Goal: Task Accomplishment & Management: Use online tool/utility

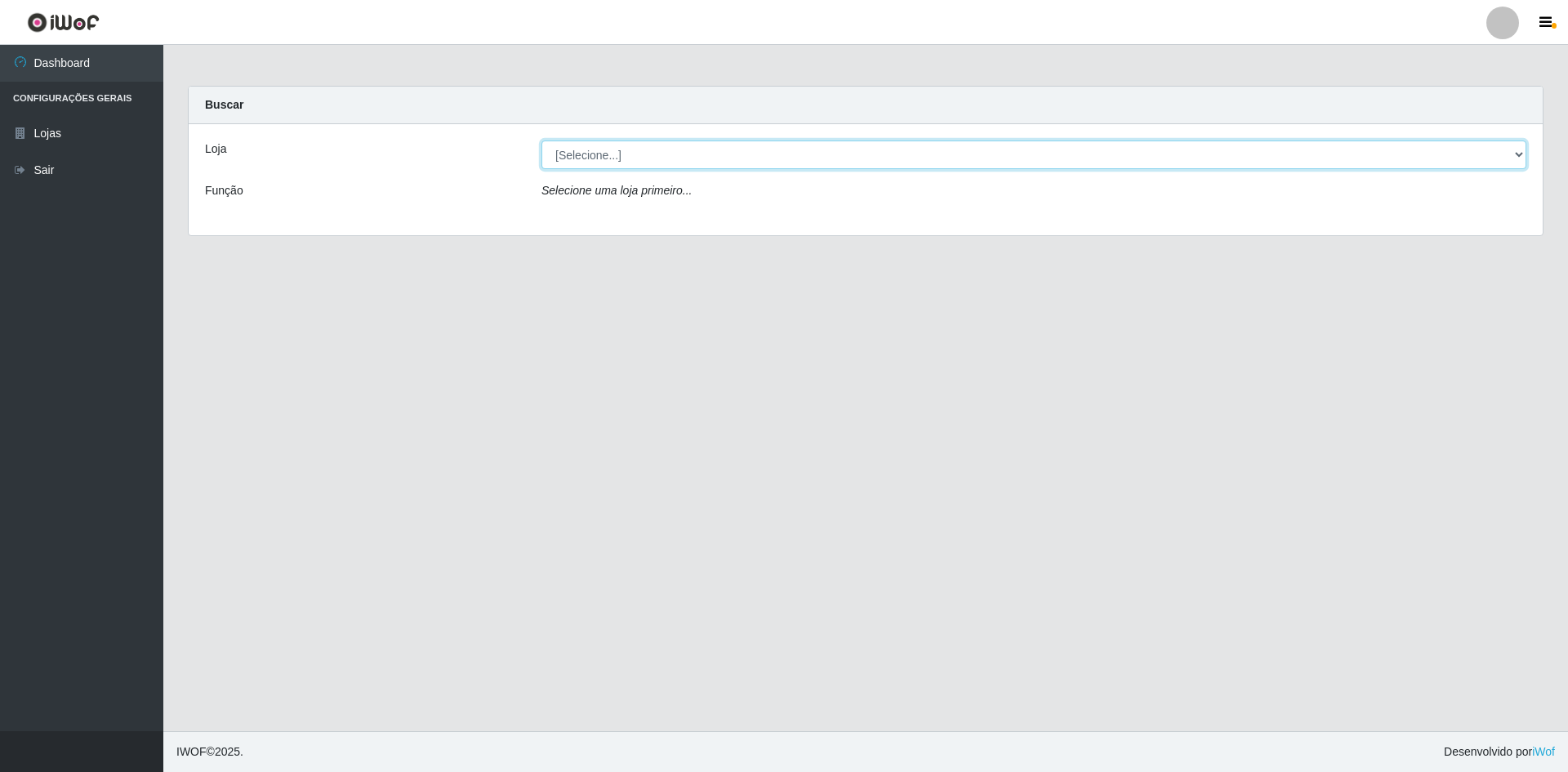
click at [665, 151] on select "[Selecione...] Hiper Queiroz - [GEOGRAPHIC_DATA] [GEOGRAPHIC_DATA] [GEOGRAPHIC_…" at bounding box center [1034, 154] width 984 height 28
select select "517"
click at [542, 141] on select "[Selecione...] Hiper Queiroz - [GEOGRAPHIC_DATA] [GEOGRAPHIC_DATA] [GEOGRAPHIC_…" at bounding box center [1034, 154] width 984 height 28
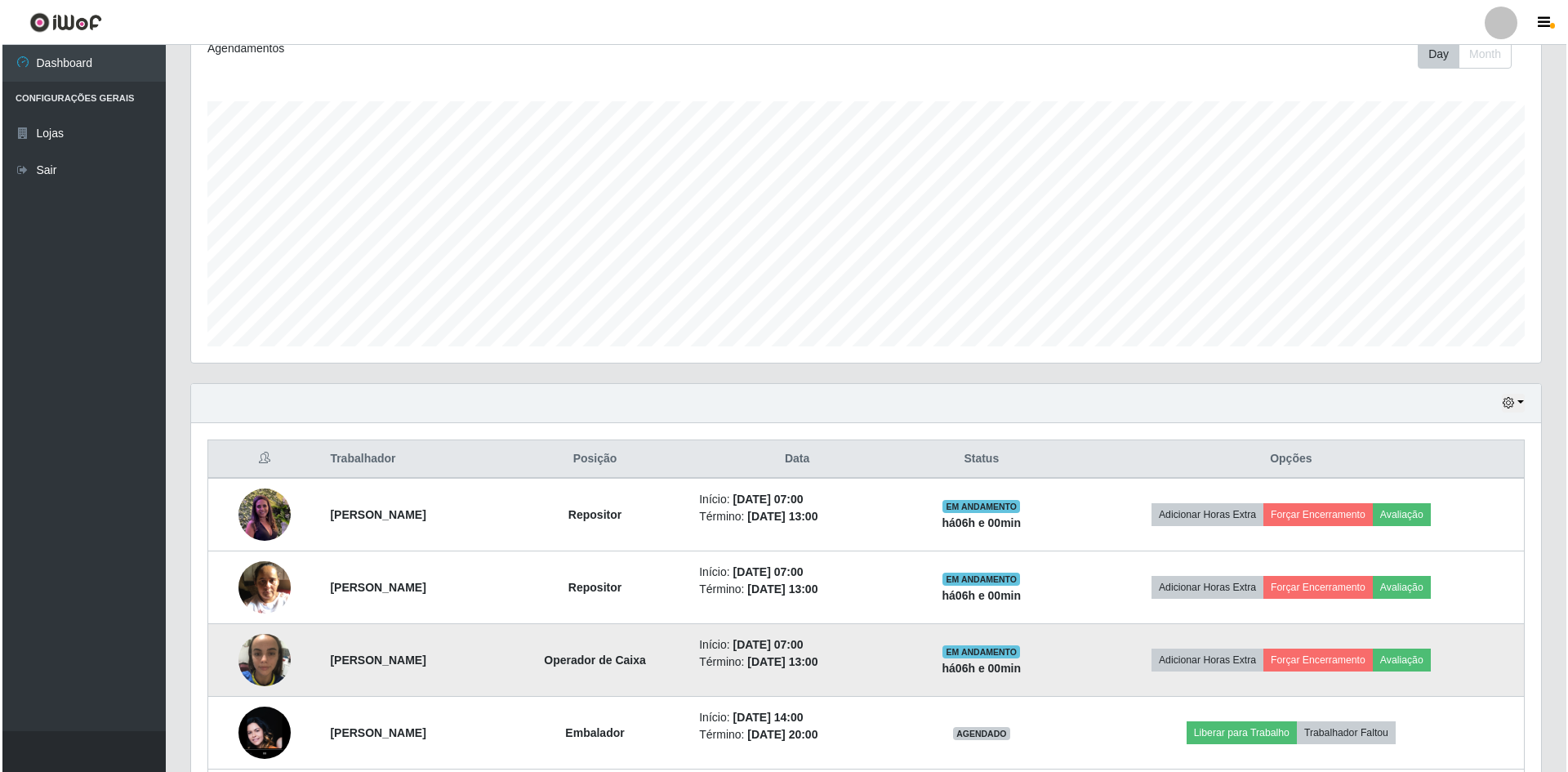
scroll to position [245, 0]
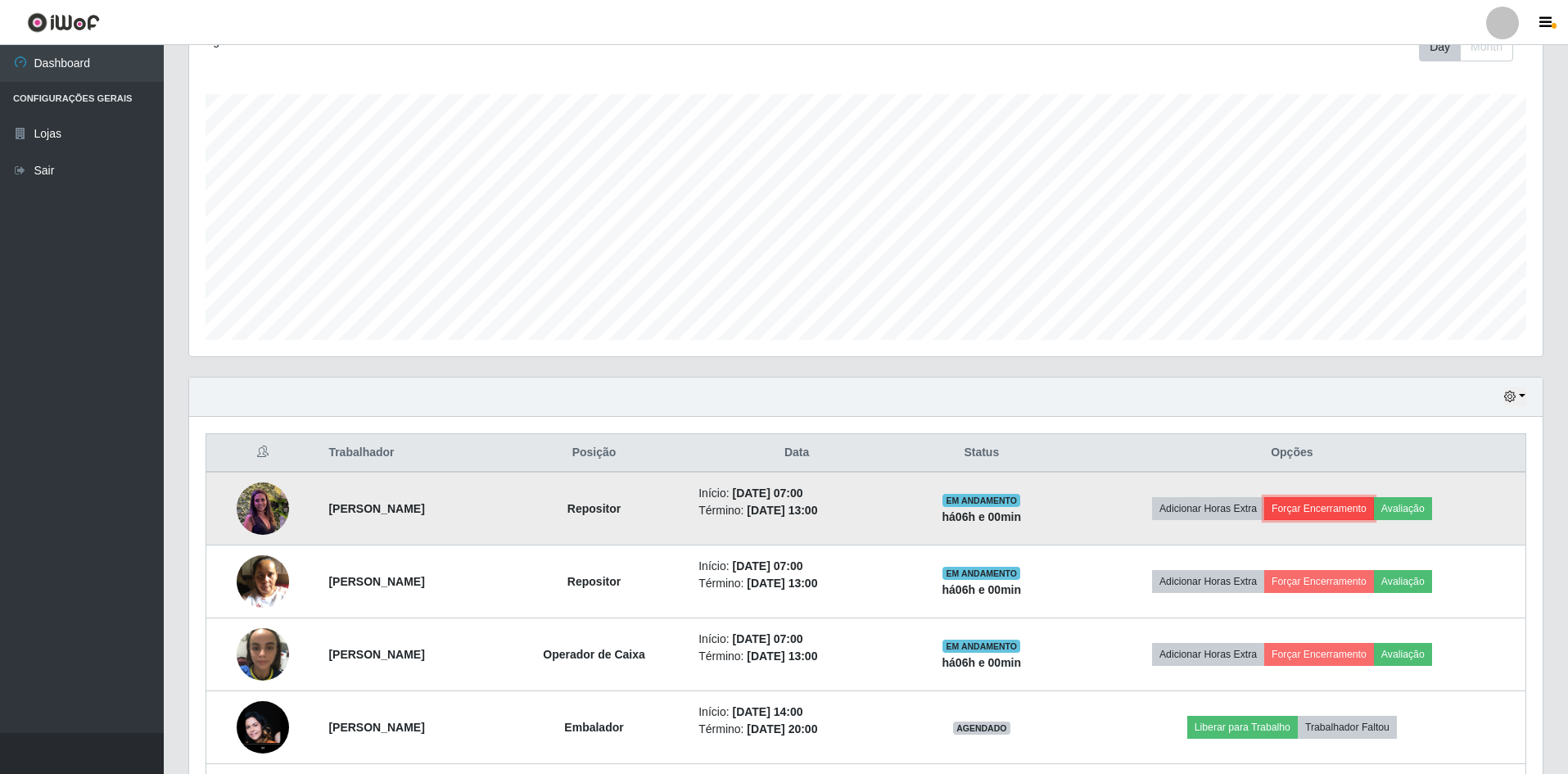
click at [1363, 511] on button "Forçar Encerramento" at bounding box center [1319, 509] width 110 height 23
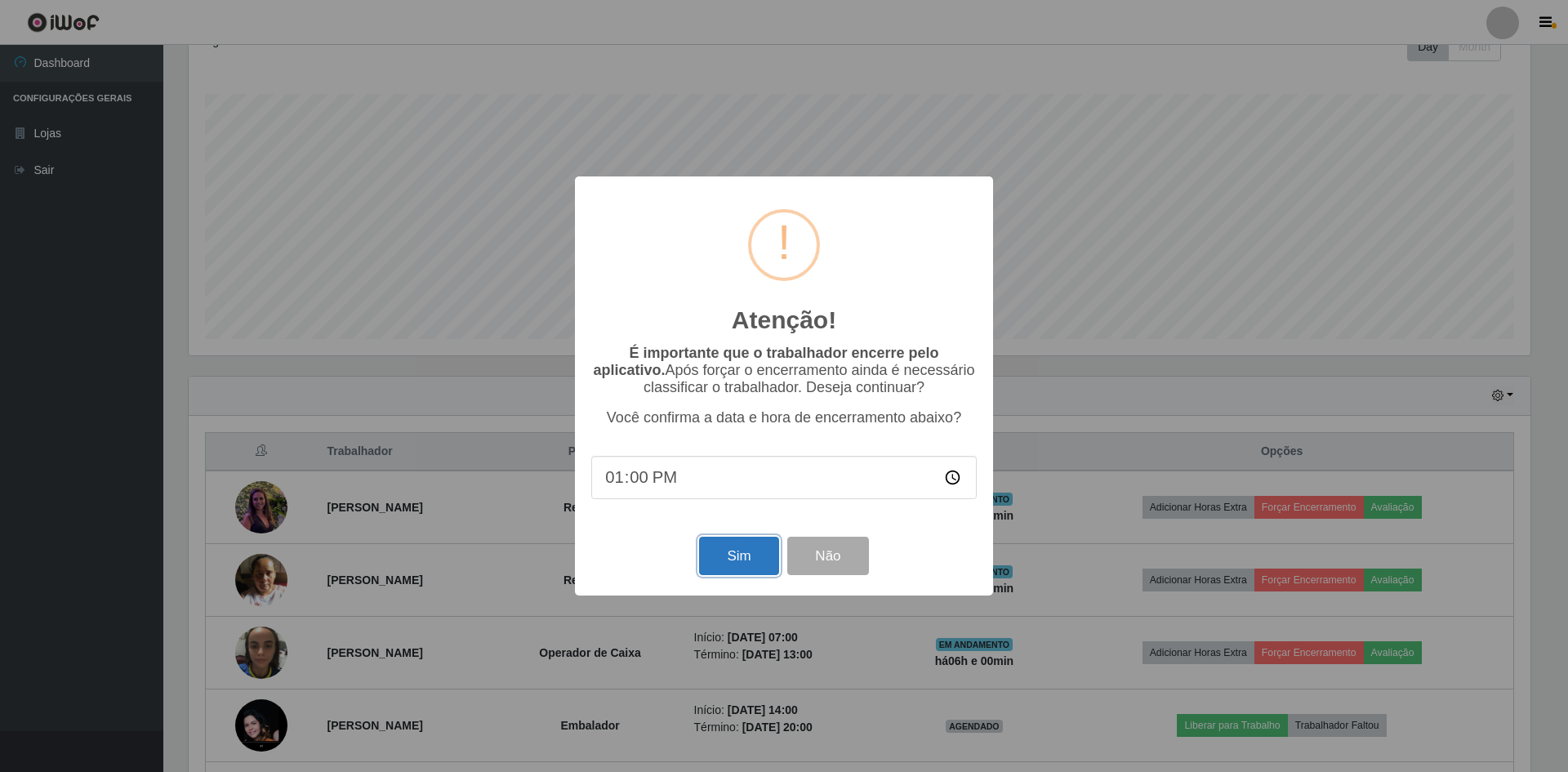
click at [765, 556] on button "Sim" at bounding box center [739, 556] width 80 height 39
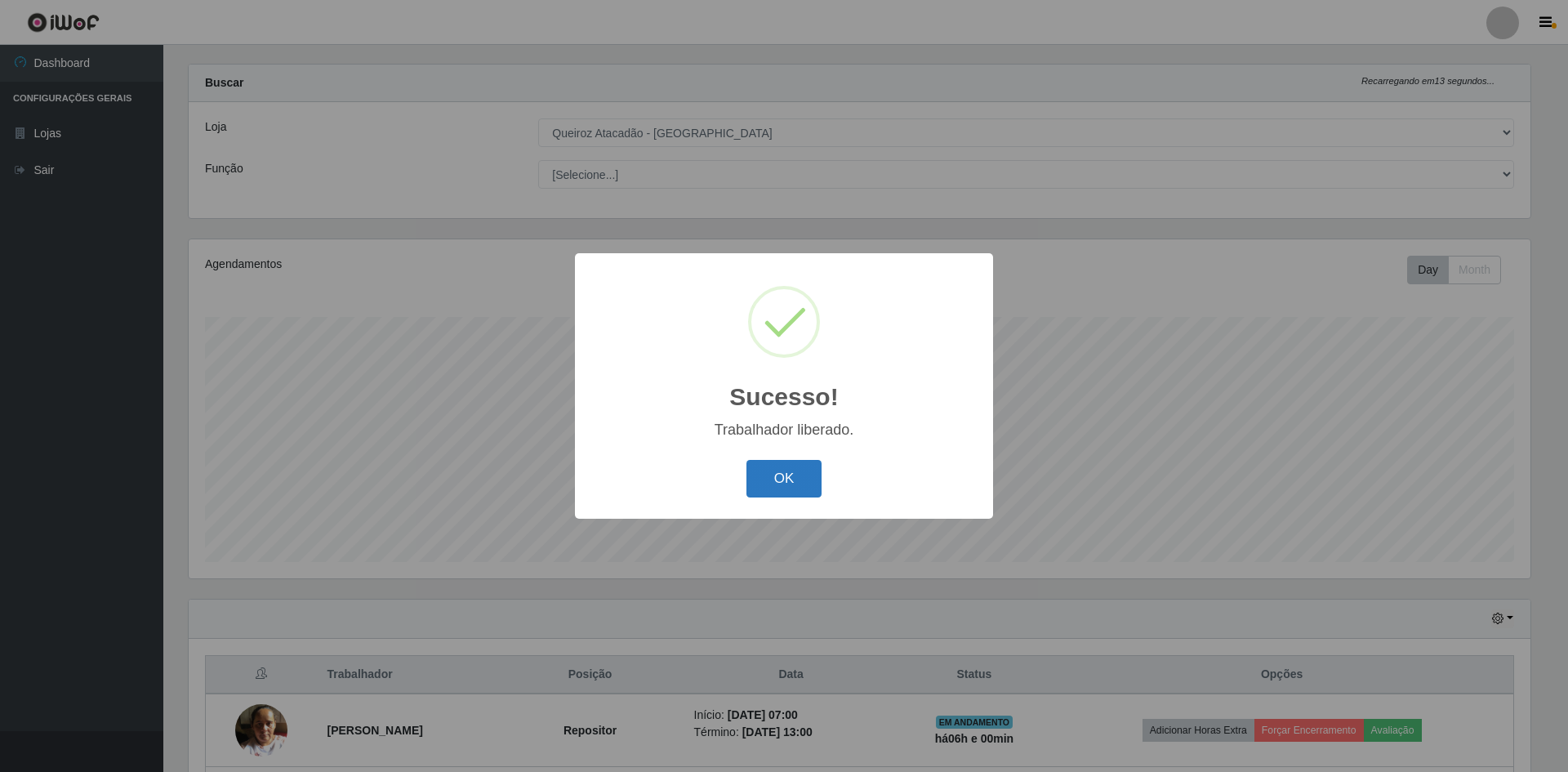
click at [800, 467] on button "OK" at bounding box center [784, 480] width 76 height 39
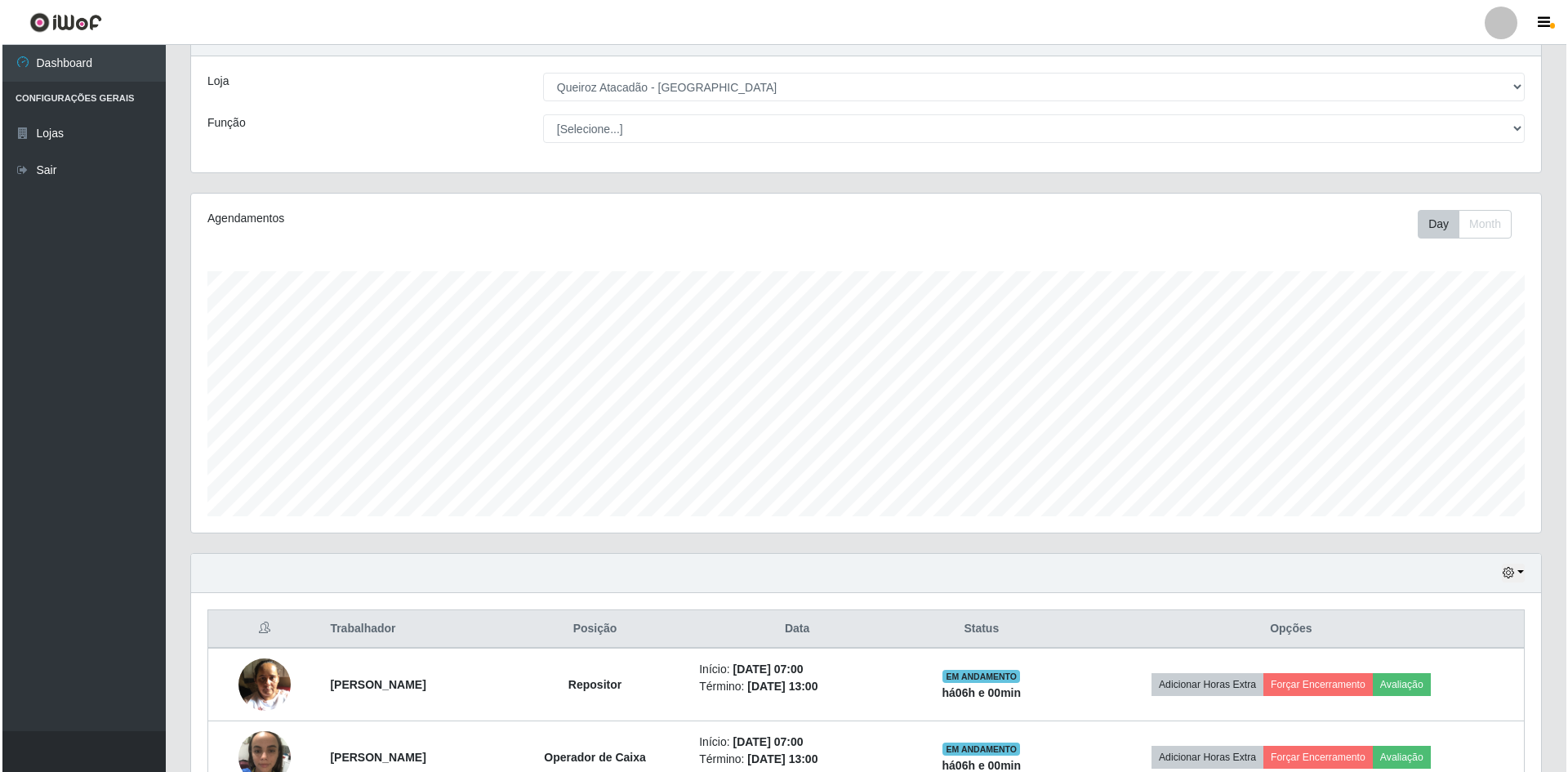
scroll to position [313, 0]
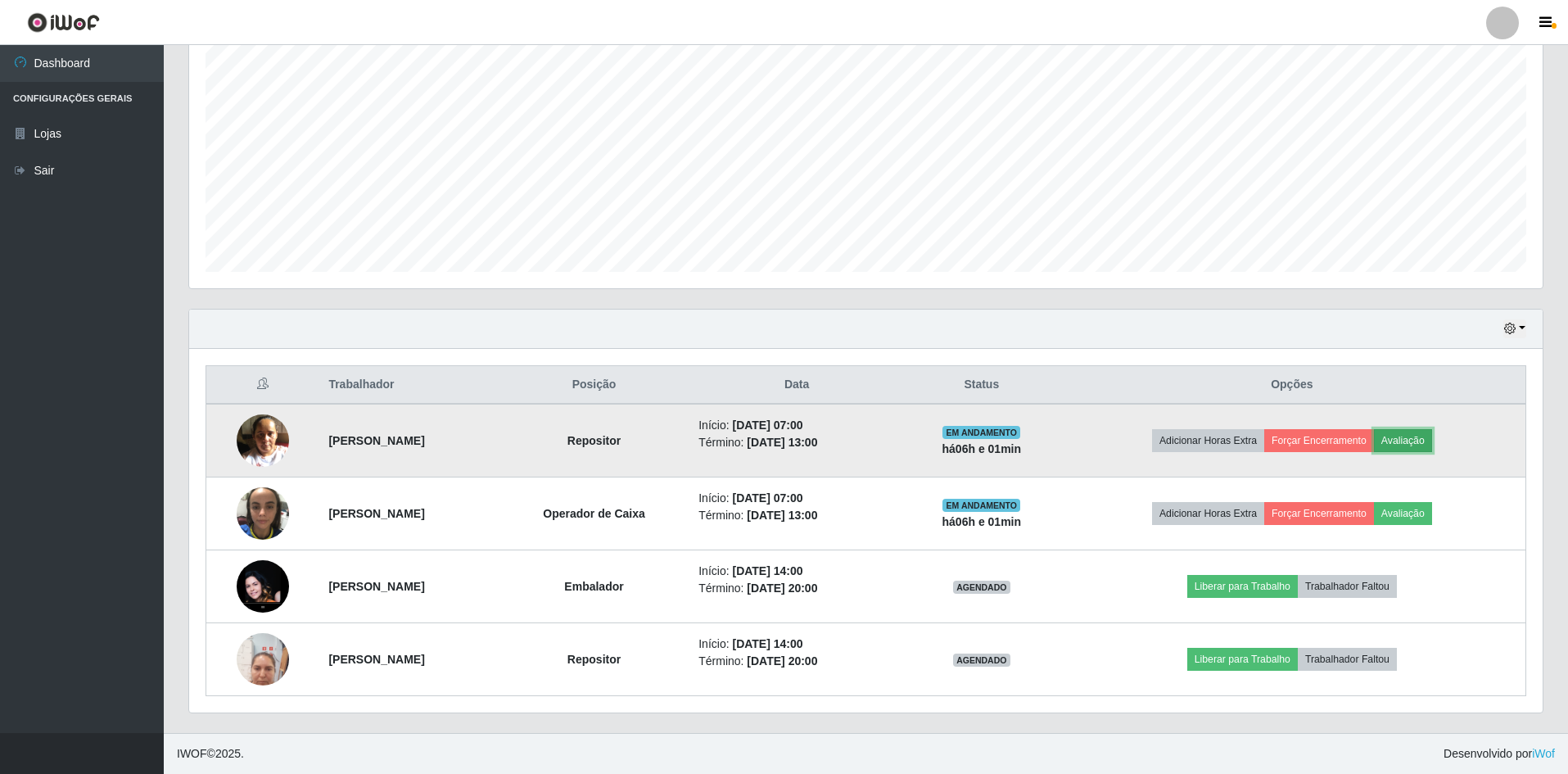
click at [1432, 450] on button "Avaliação" at bounding box center [1404, 441] width 58 height 23
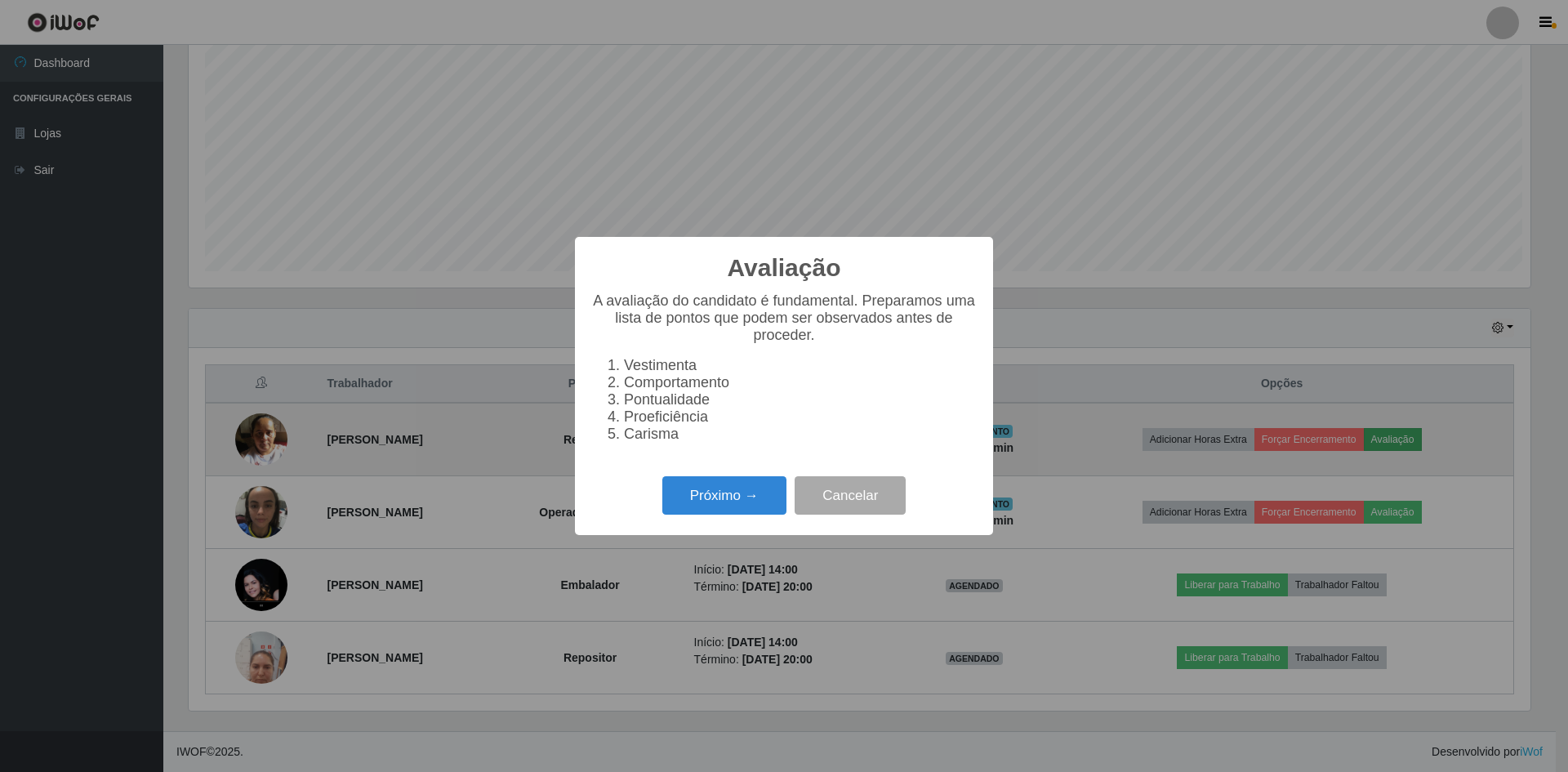
scroll to position [339, 1342]
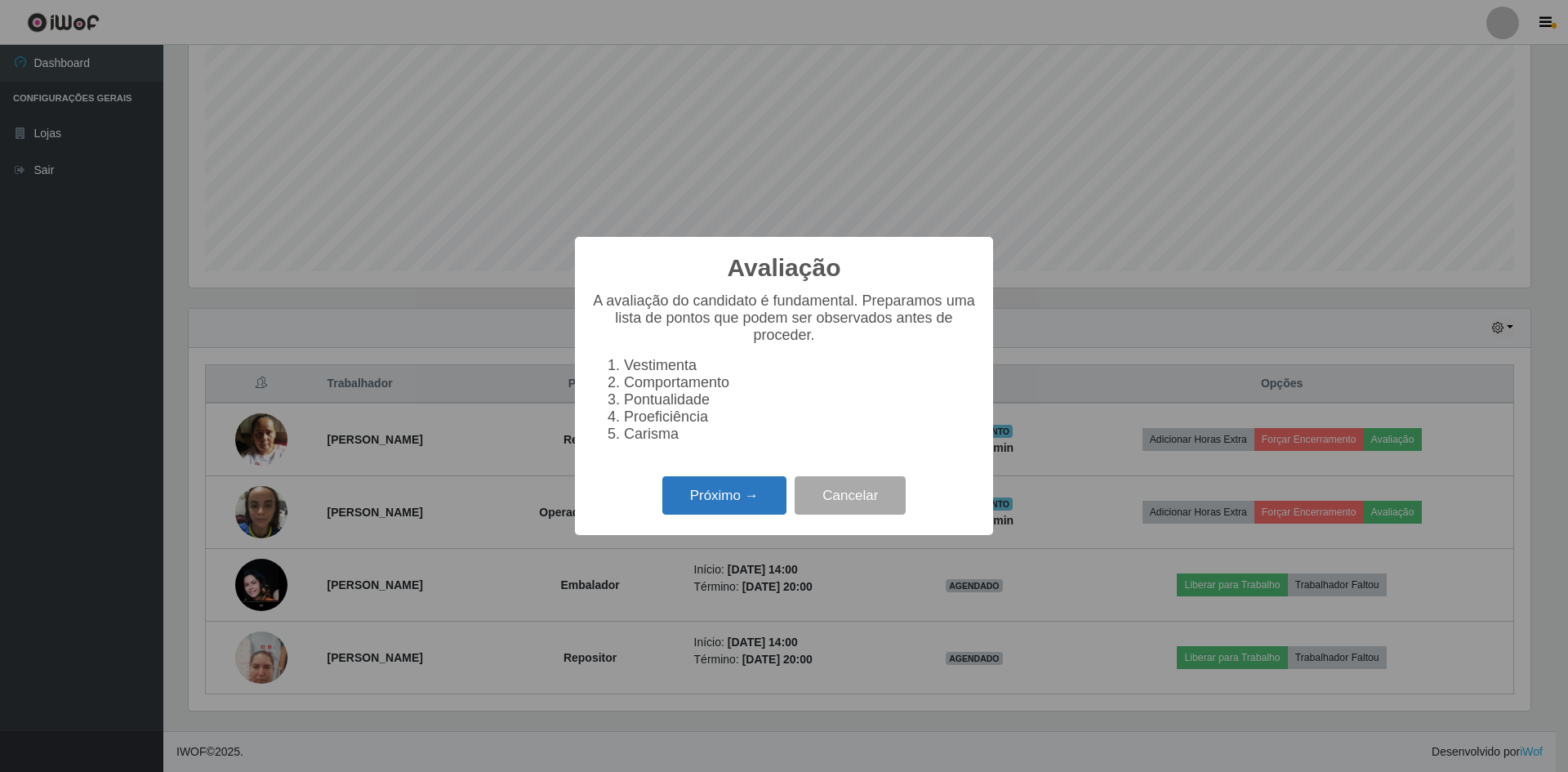
click at [739, 501] on button "Próximo →" at bounding box center [724, 495] width 124 height 39
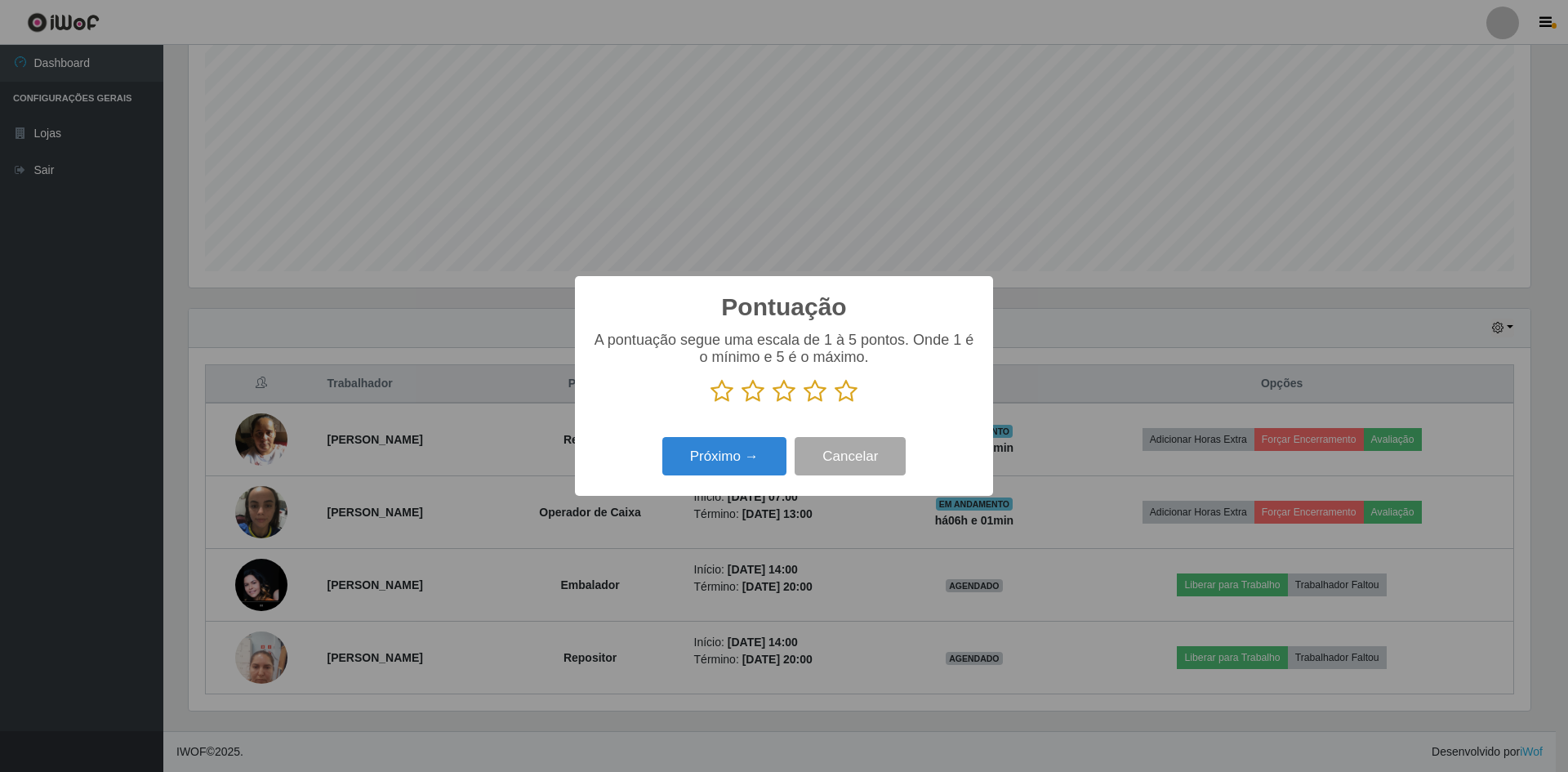
scroll to position [816509, 815362]
click at [819, 394] on icon at bounding box center [816, 390] width 23 height 24
click at [804, 404] on input "radio" at bounding box center [804, 404] width 0 height 0
click at [842, 392] on icon at bounding box center [847, 390] width 23 height 24
click at [835, 404] on input "radio" at bounding box center [835, 404] width 0 height 0
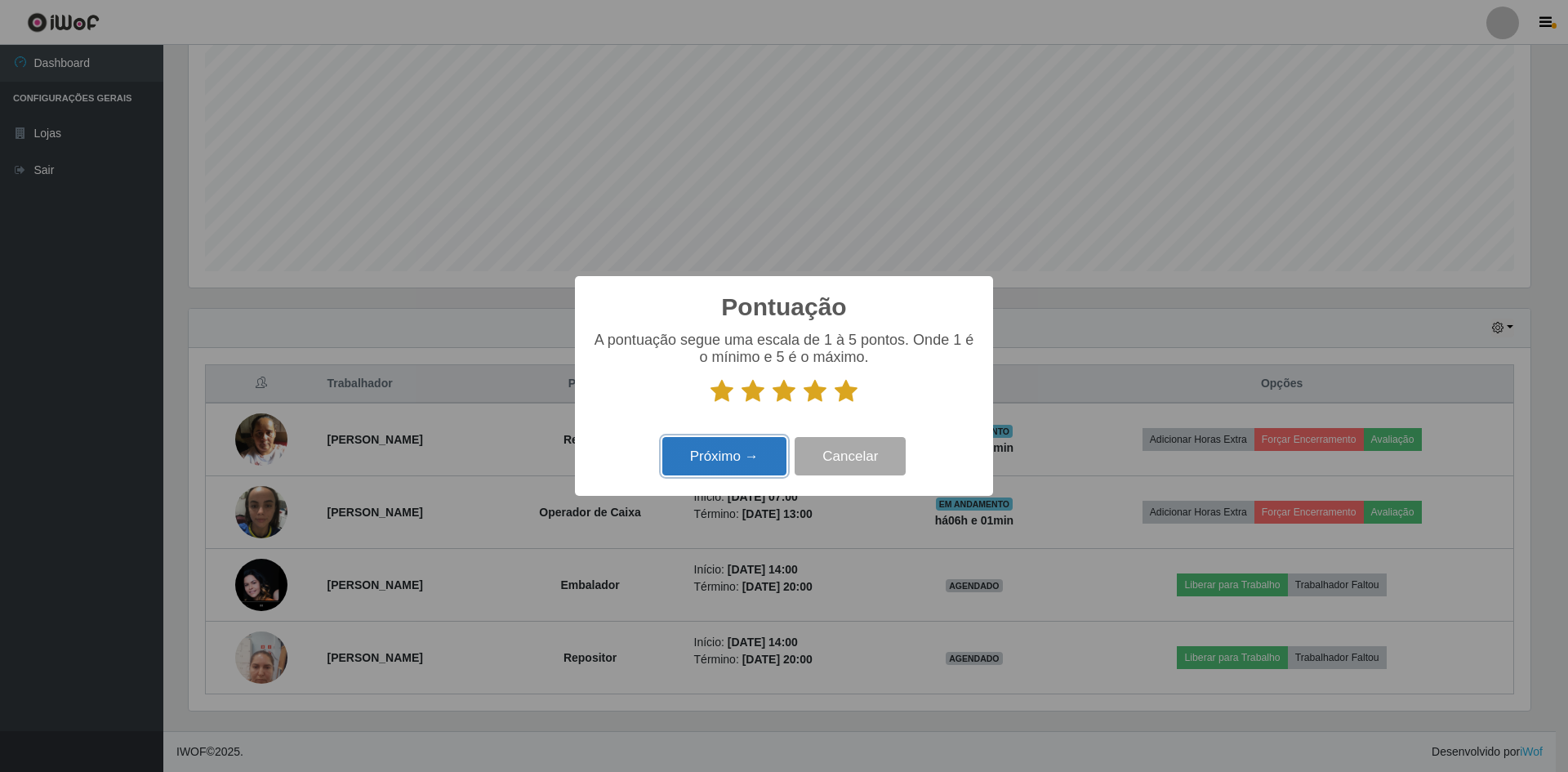
click at [710, 469] on button "Próximo →" at bounding box center [724, 456] width 124 height 39
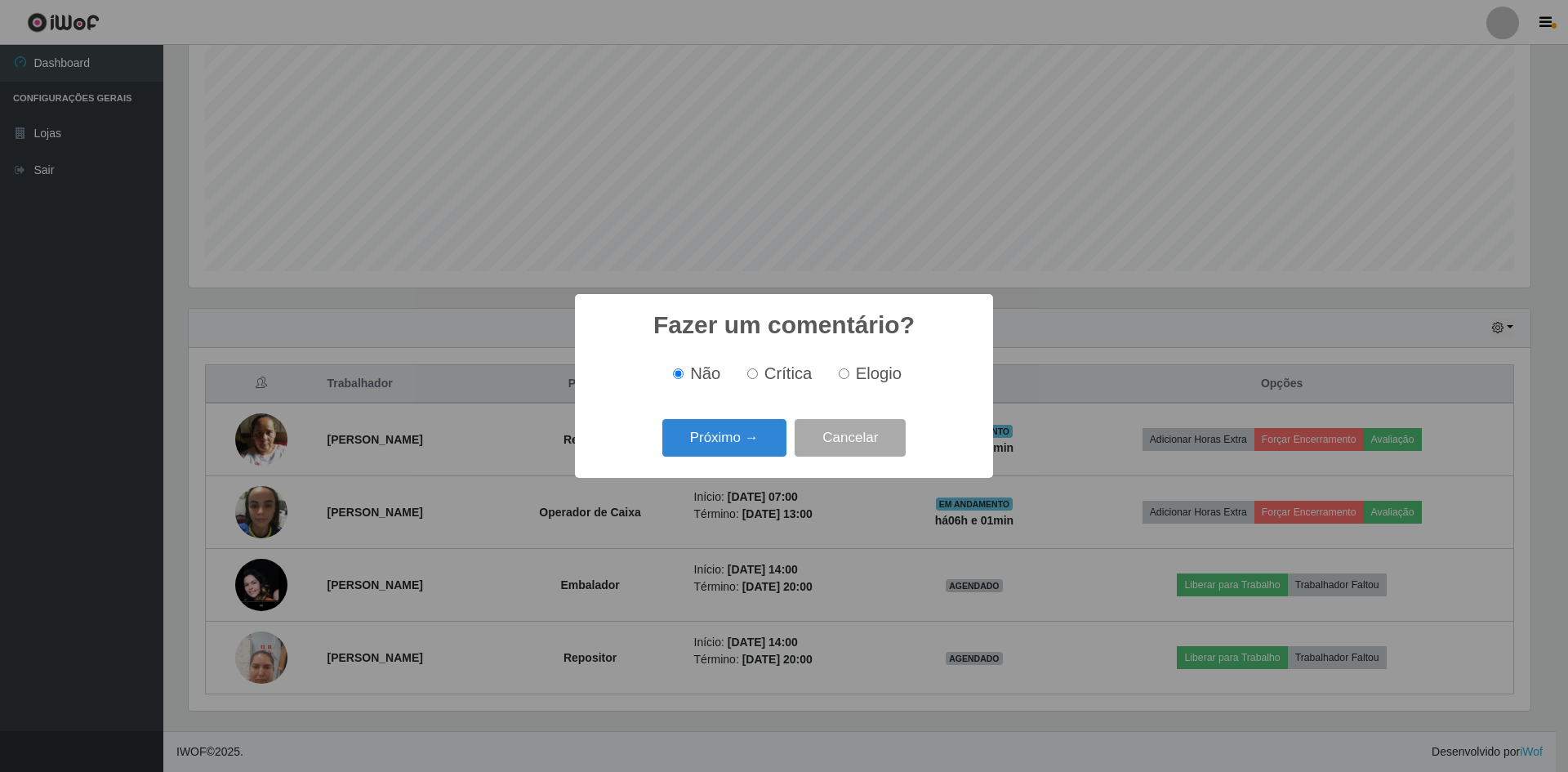
click at [846, 374] on input "Elogio" at bounding box center [844, 373] width 11 height 11
radio input "true"
click at [740, 428] on button "Próximo →" at bounding box center [724, 439] width 124 height 39
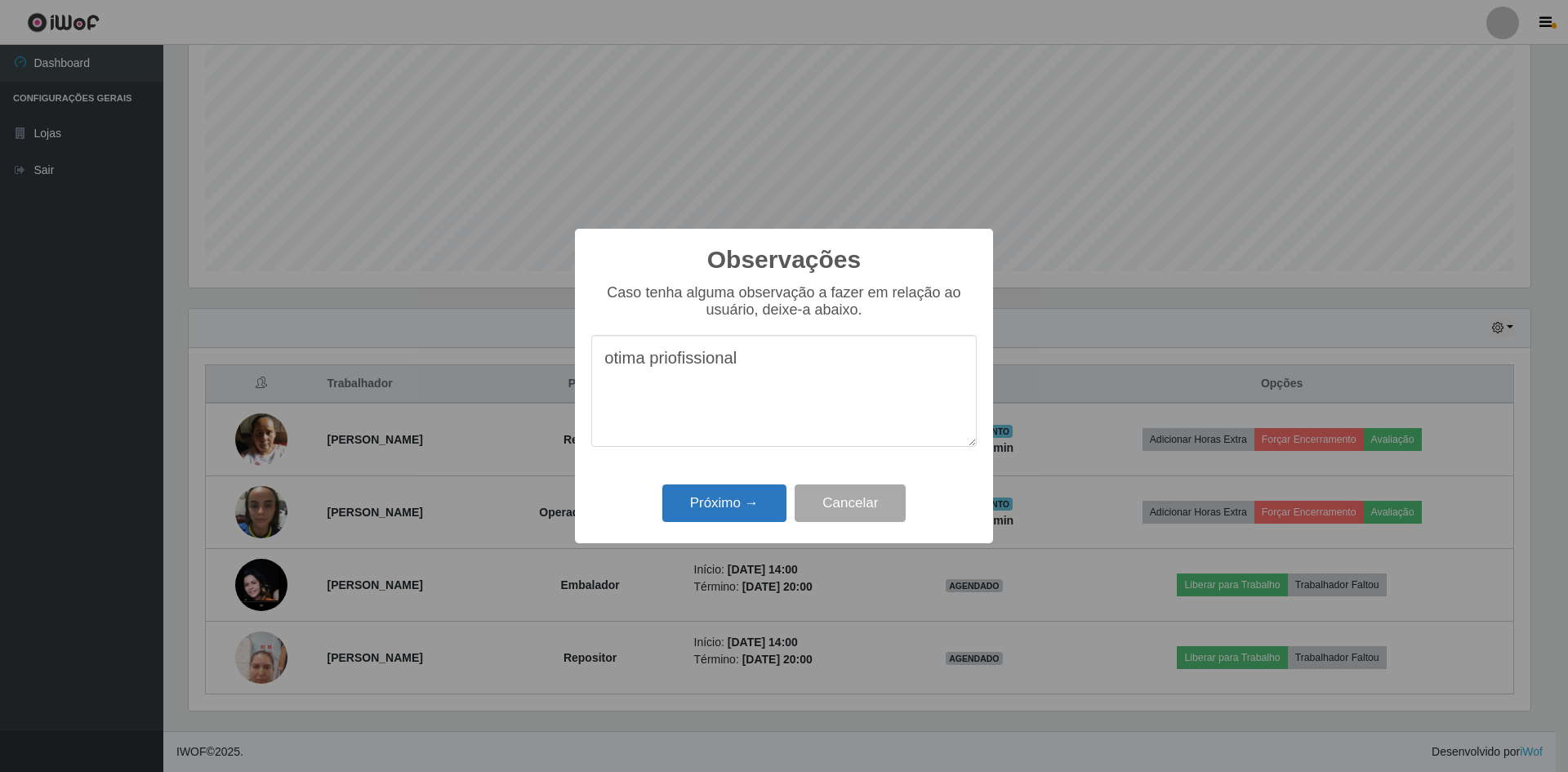
type textarea "otima priofissional"
click at [686, 507] on button "Próximo →" at bounding box center [724, 504] width 124 height 39
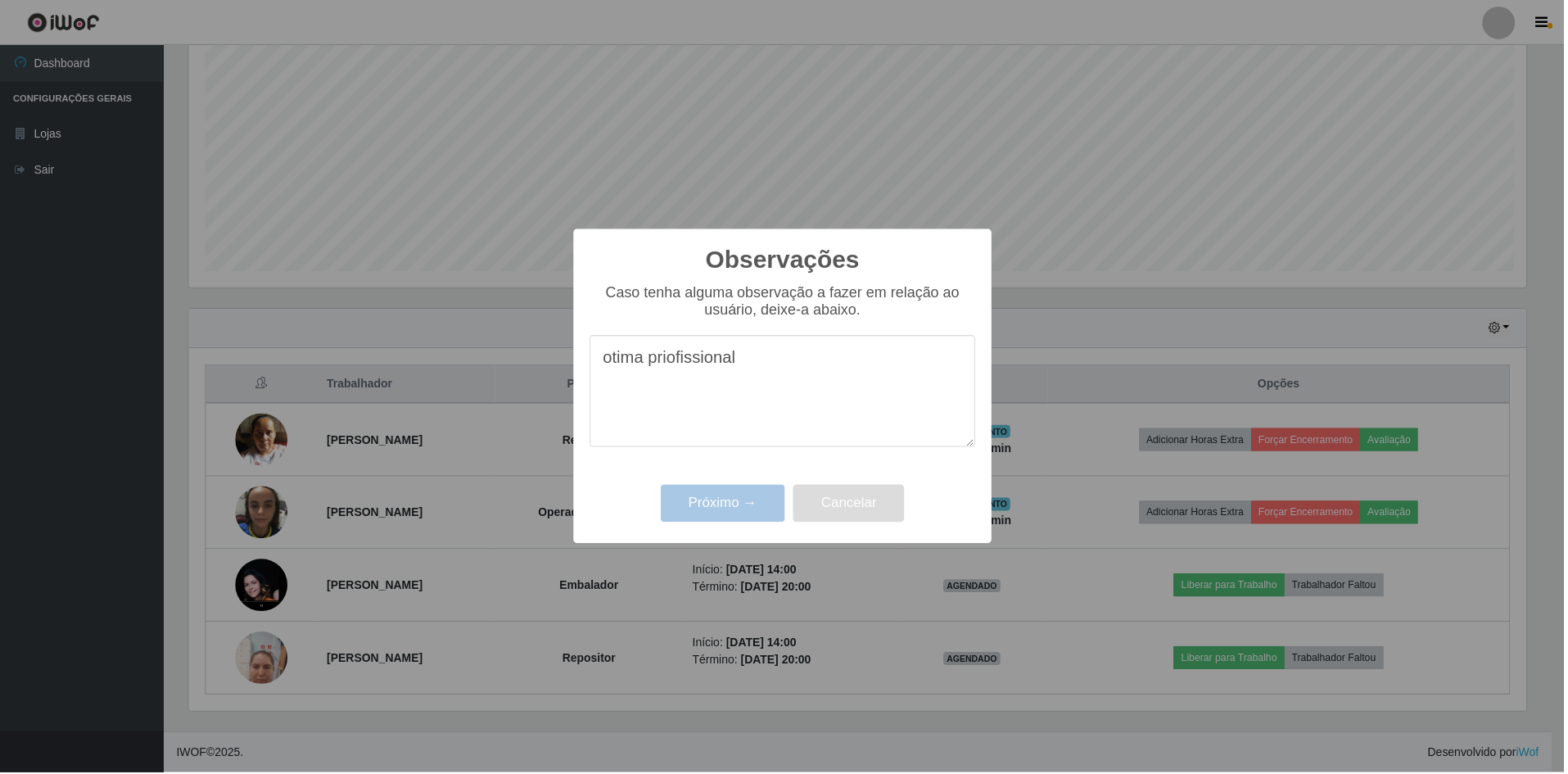
scroll to position [340, 1353]
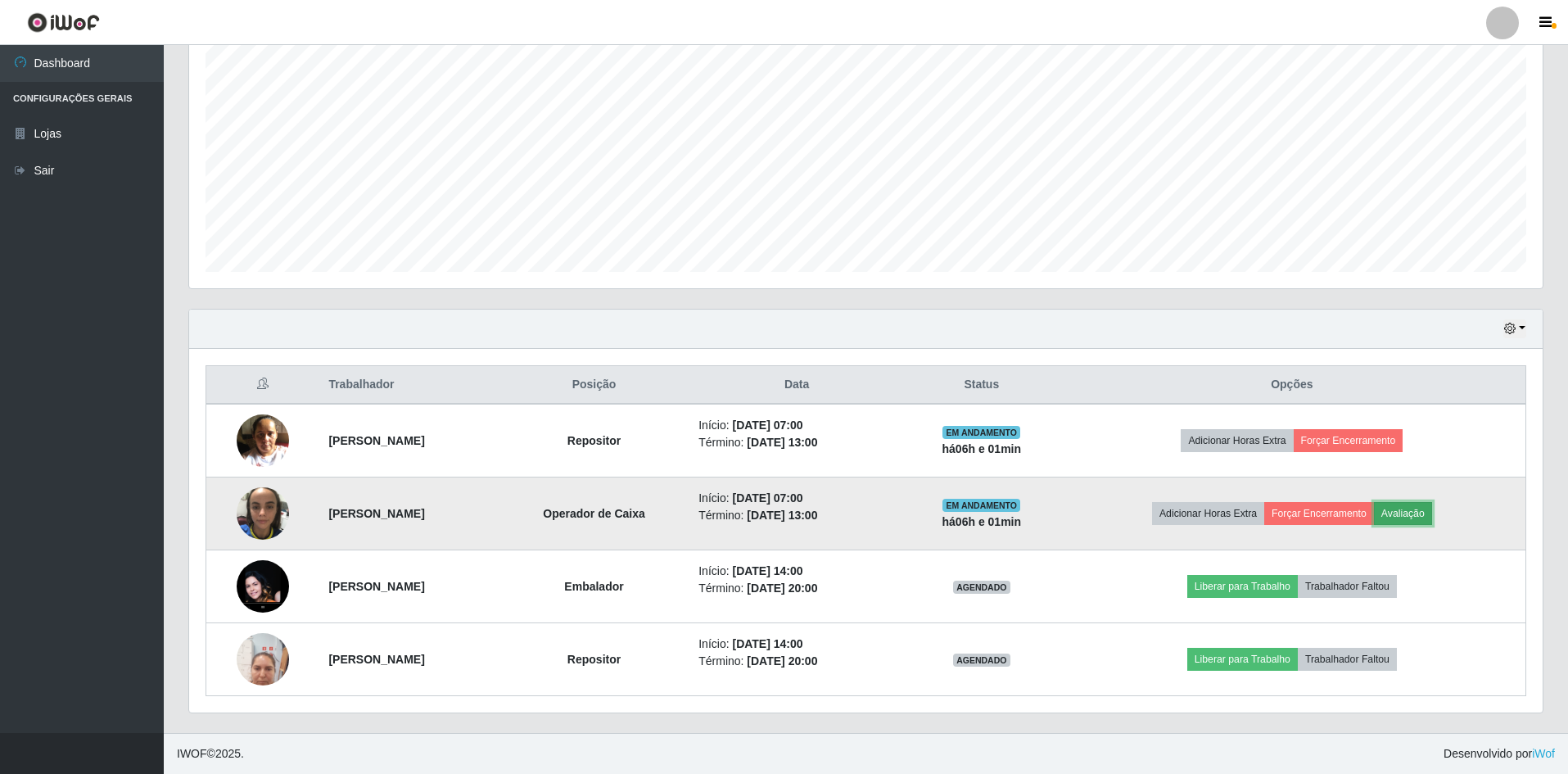
click at [1432, 518] on button "Avaliação" at bounding box center [1404, 514] width 58 height 23
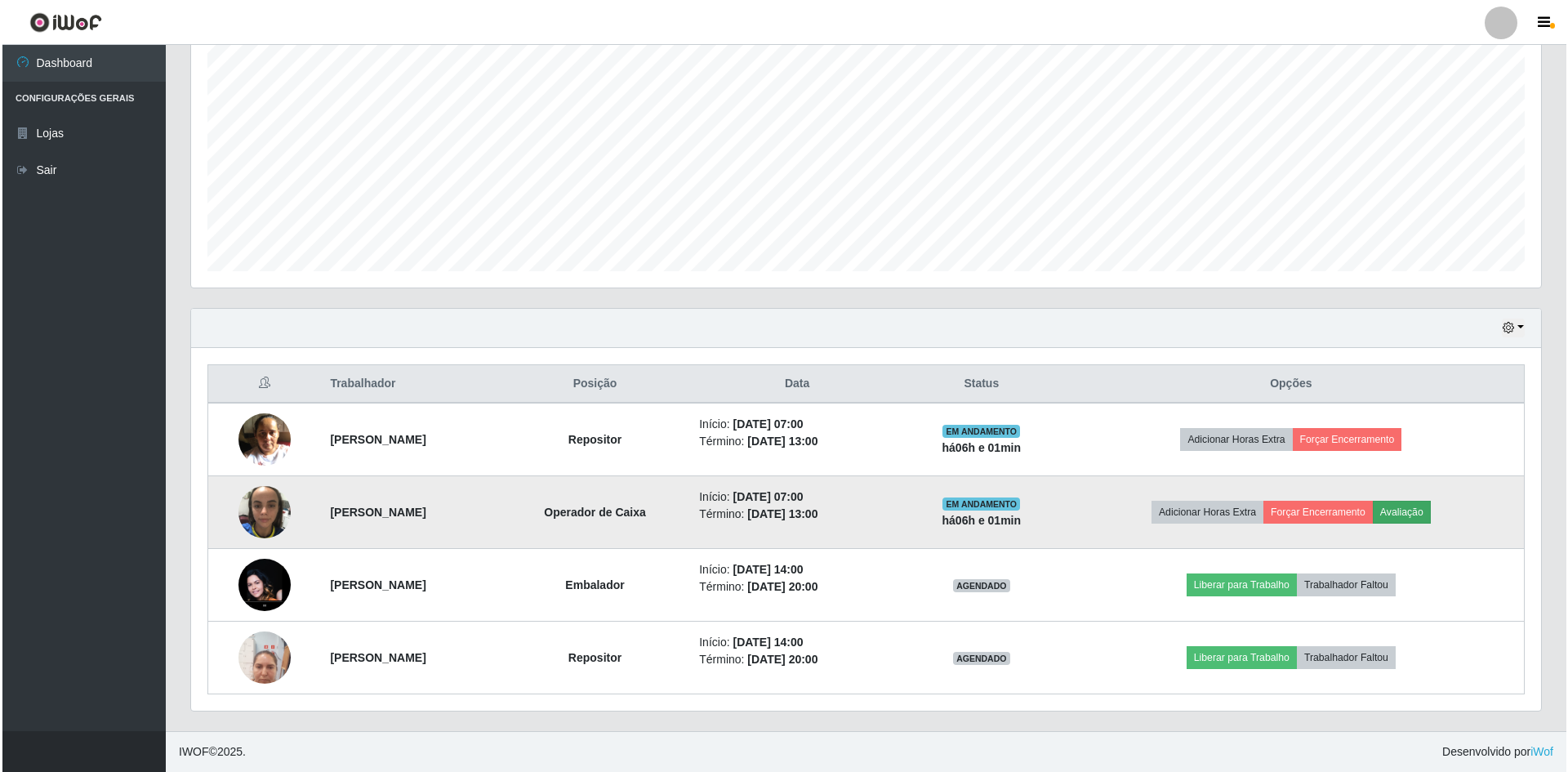
scroll to position [339, 1342]
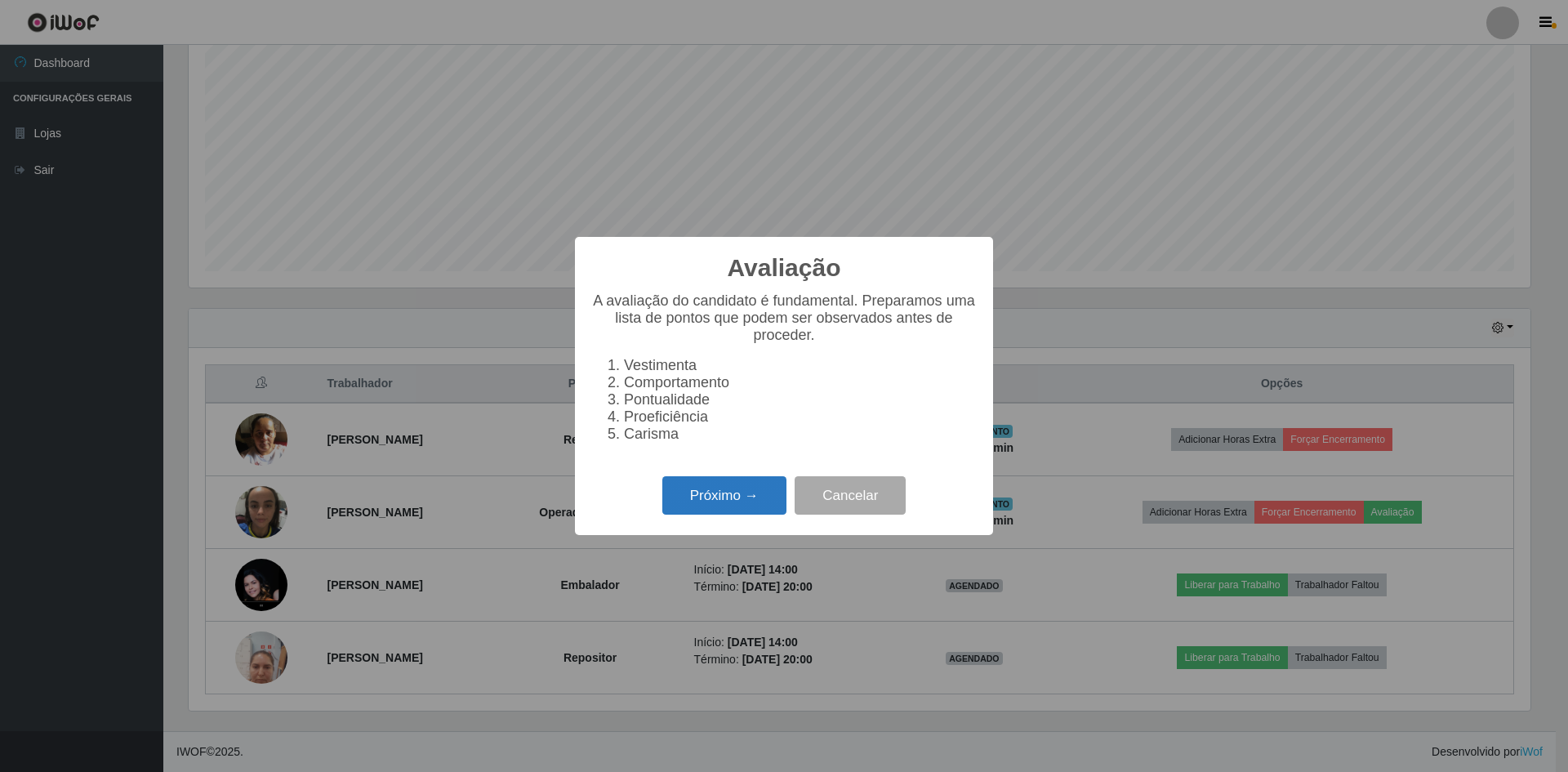
click at [756, 496] on button "Próximo →" at bounding box center [724, 495] width 124 height 39
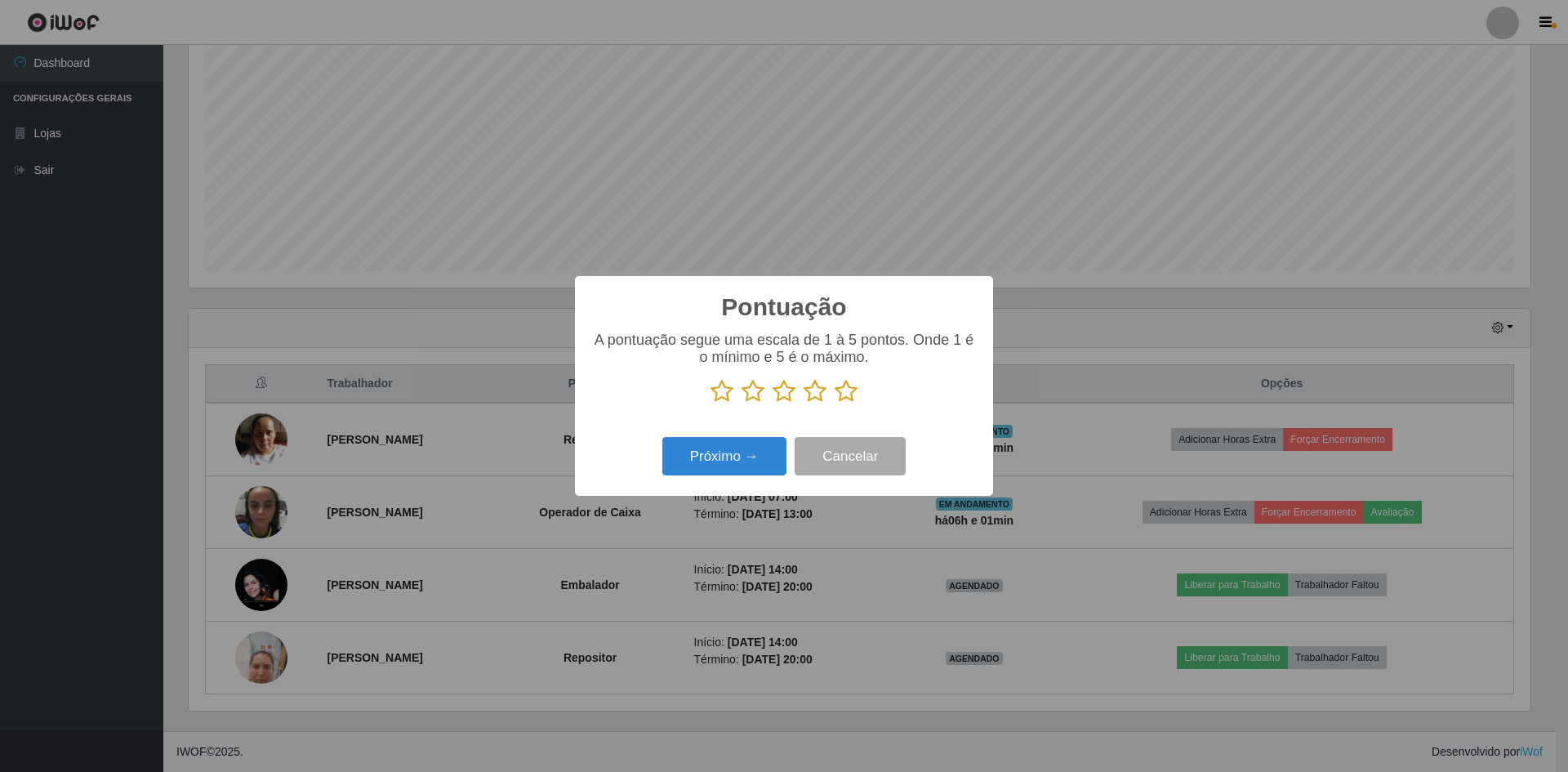
scroll to position [816509, 815362]
click at [853, 390] on icon at bounding box center [847, 390] width 23 height 24
click at [835, 404] on input "radio" at bounding box center [835, 404] width 0 height 0
click at [725, 461] on button "Próximo →" at bounding box center [724, 456] width 124 height 39
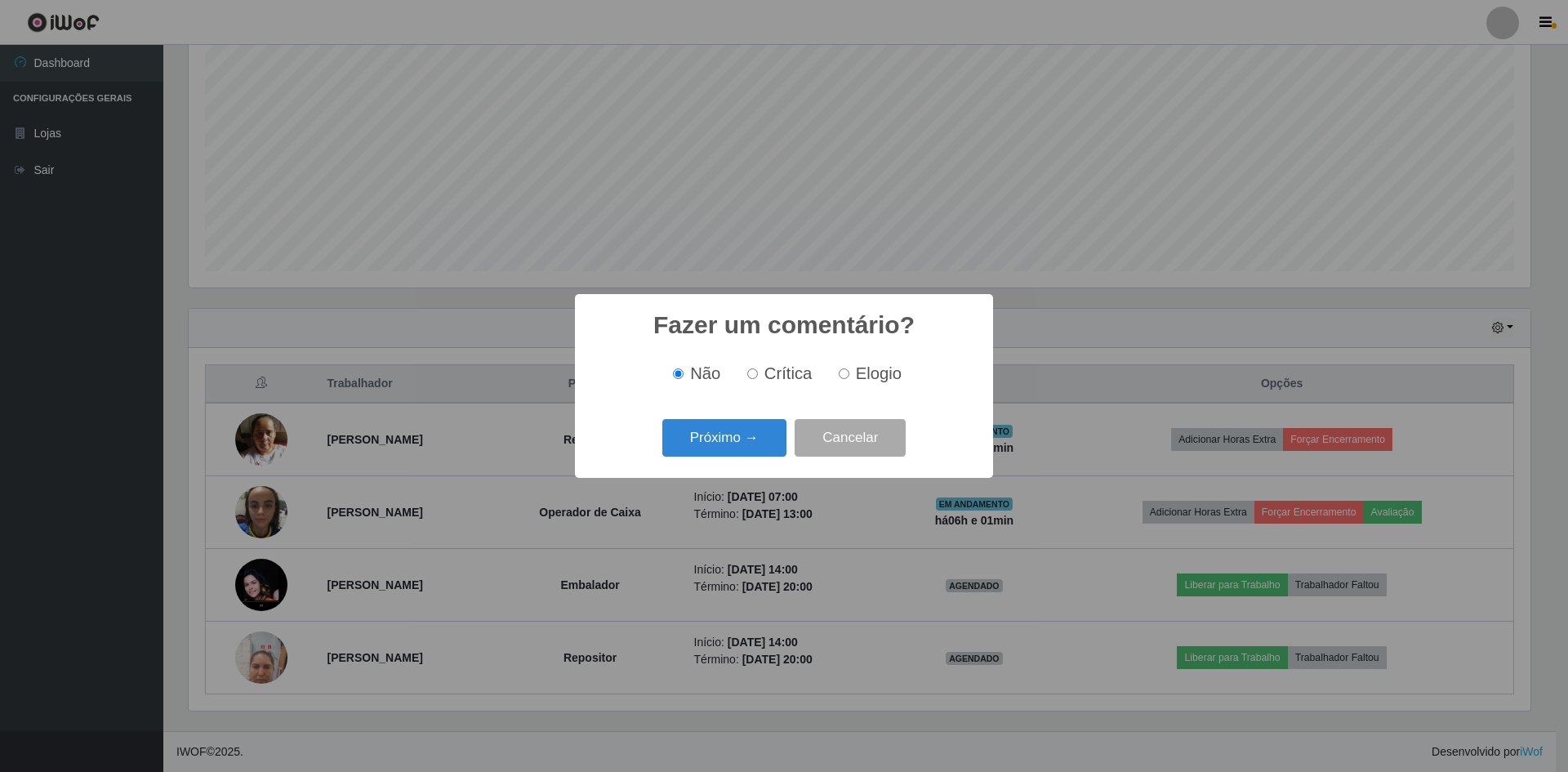
click at [848, 369] on label "Elogio" at bounding box center [867, 373] width 70 height 18
click at [848, 369] on input "Elogio" at bounding box center [844, 373] width 11 height 11
radio input "true"
click at [733, 423] on button "Próximo →" at bounding box center [724, 439] width 124 height 39
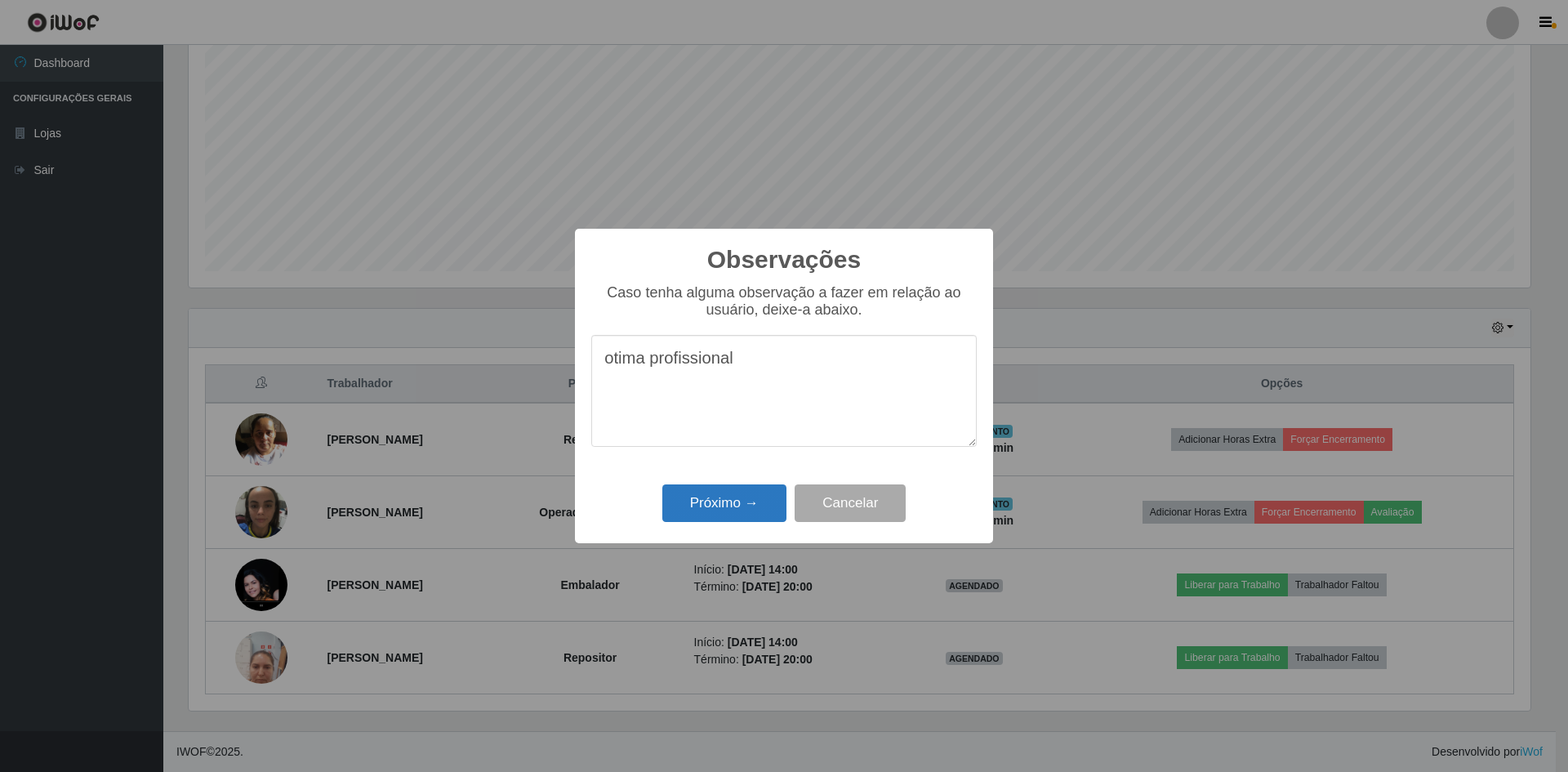
type textarea "otima profissional"
click at [725, 491] on button "Próximo →" at bounding box center [724, 504] width 124 height 39
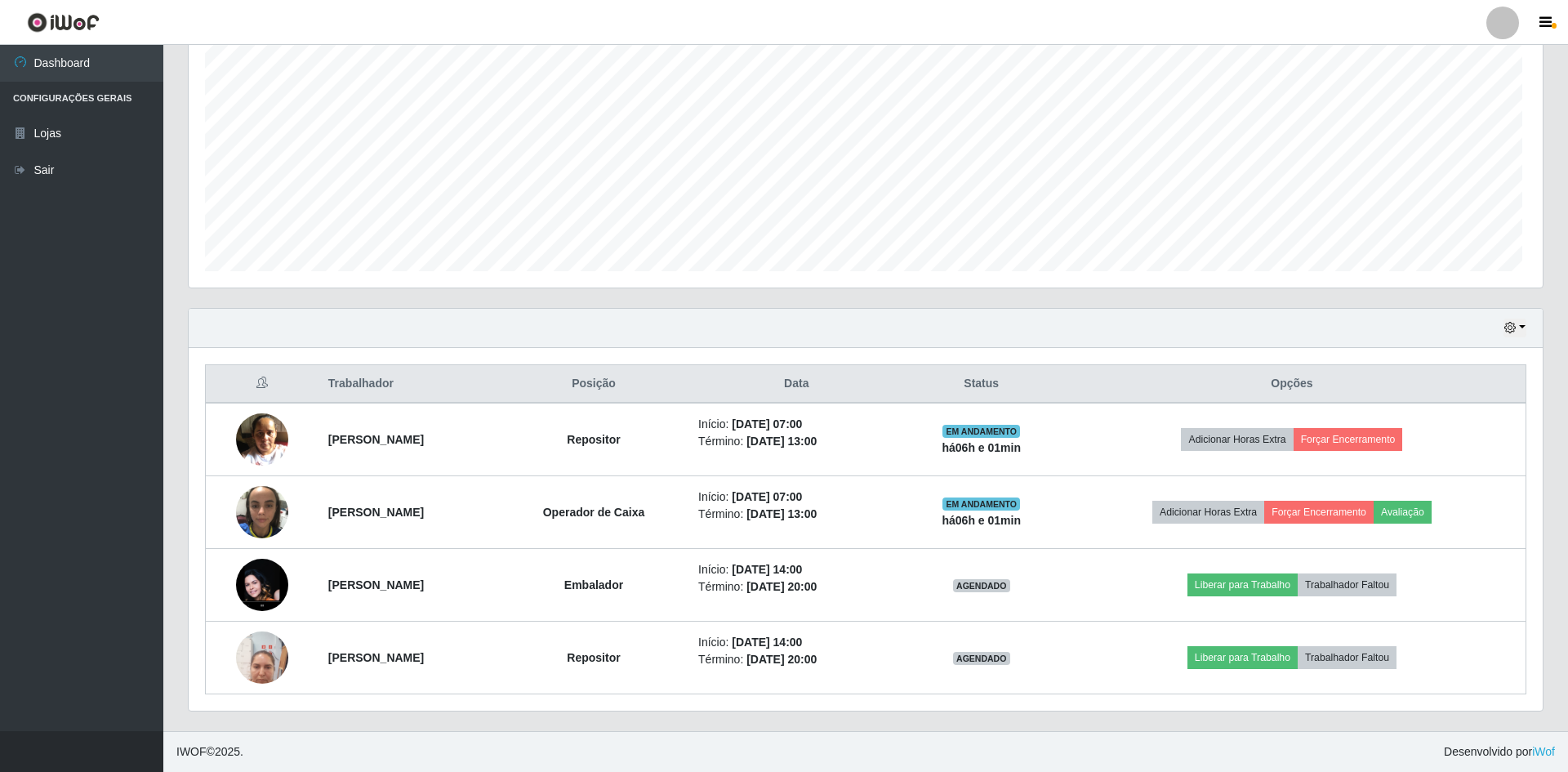
scroll to position [339, 1350]
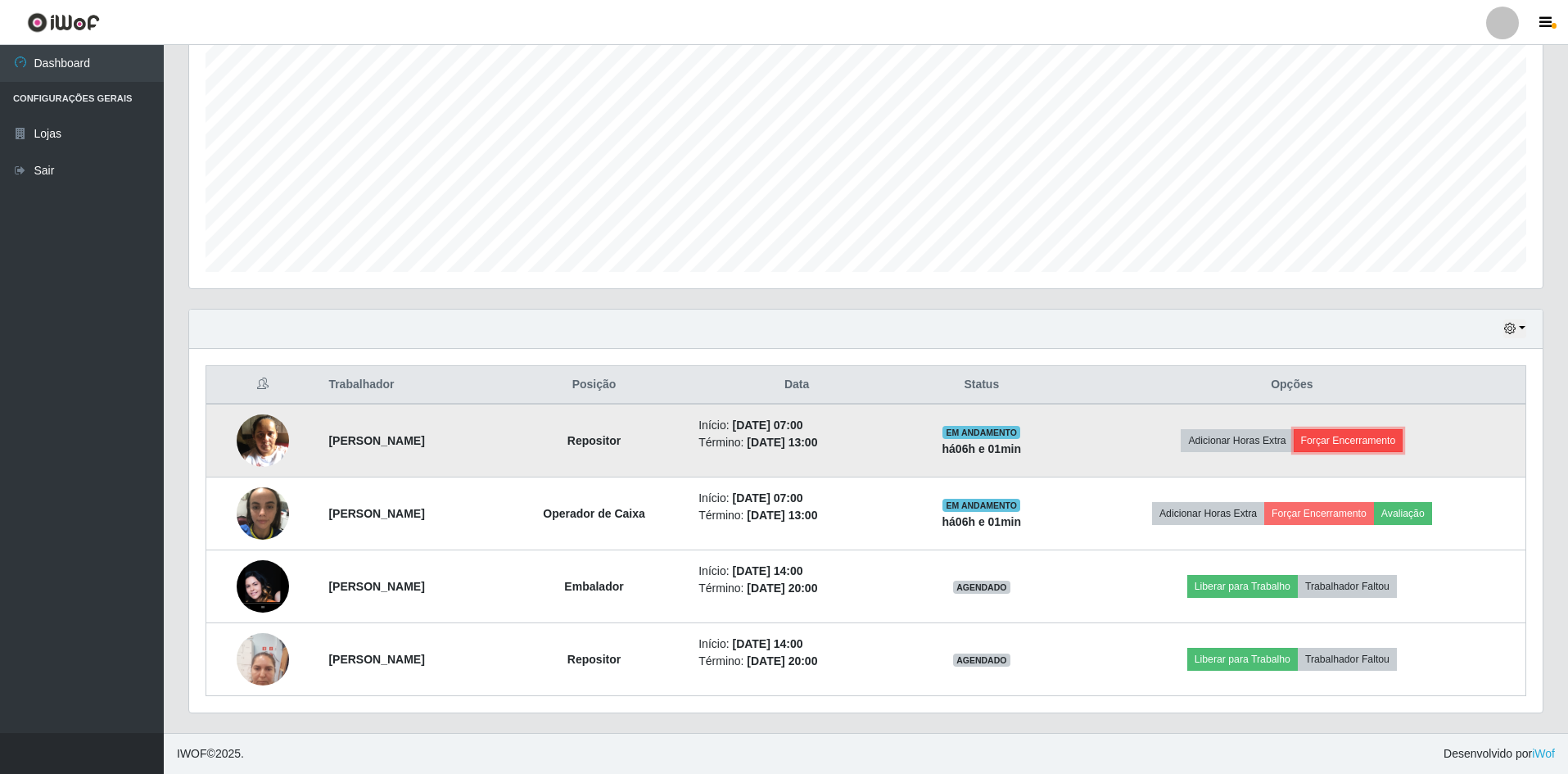
click at [1374, 445] on button "Forçar Encerramento" at bounding box center [1348, 441] width 110 height 23
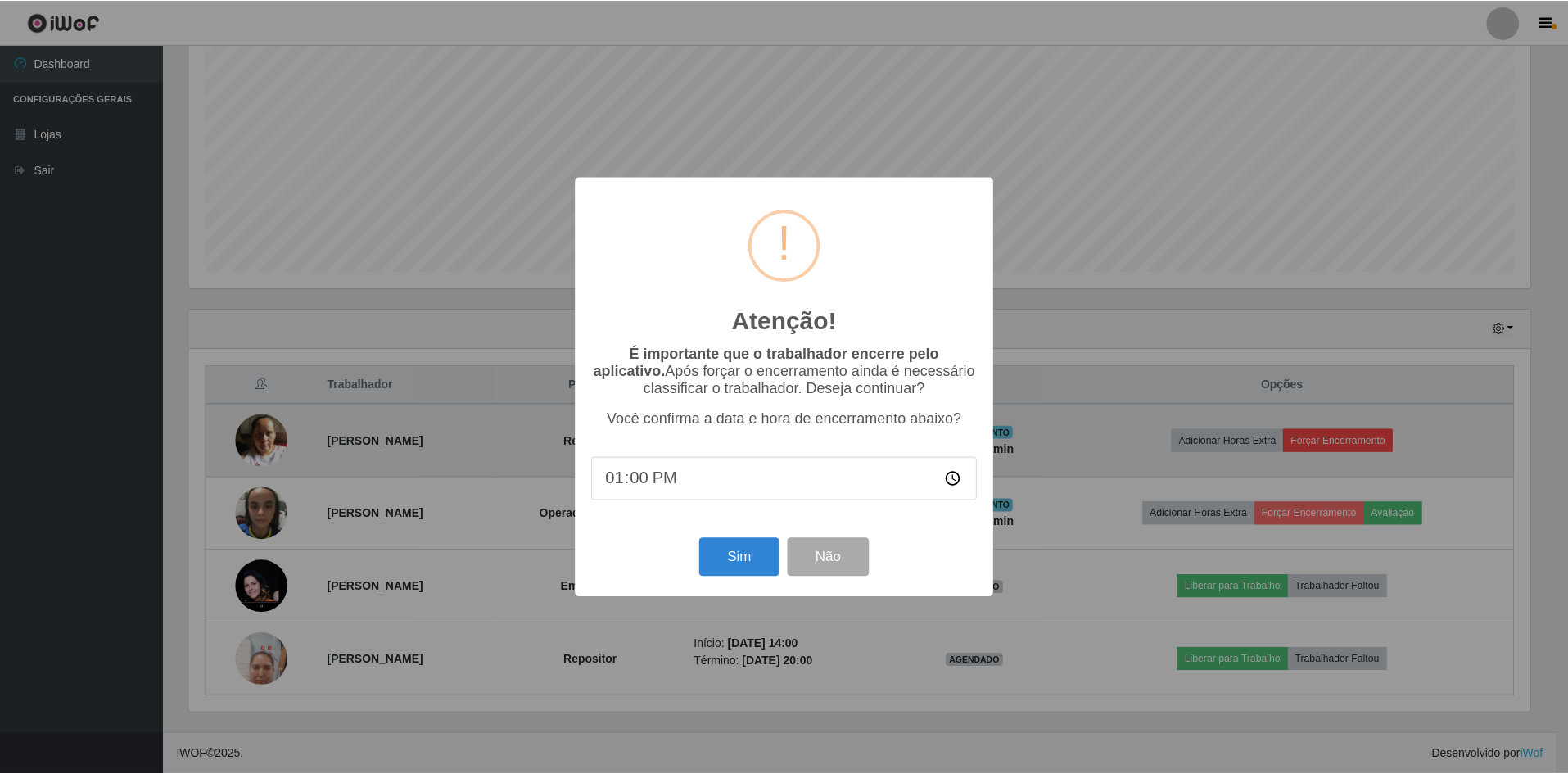
scroll to position [340, 1345]
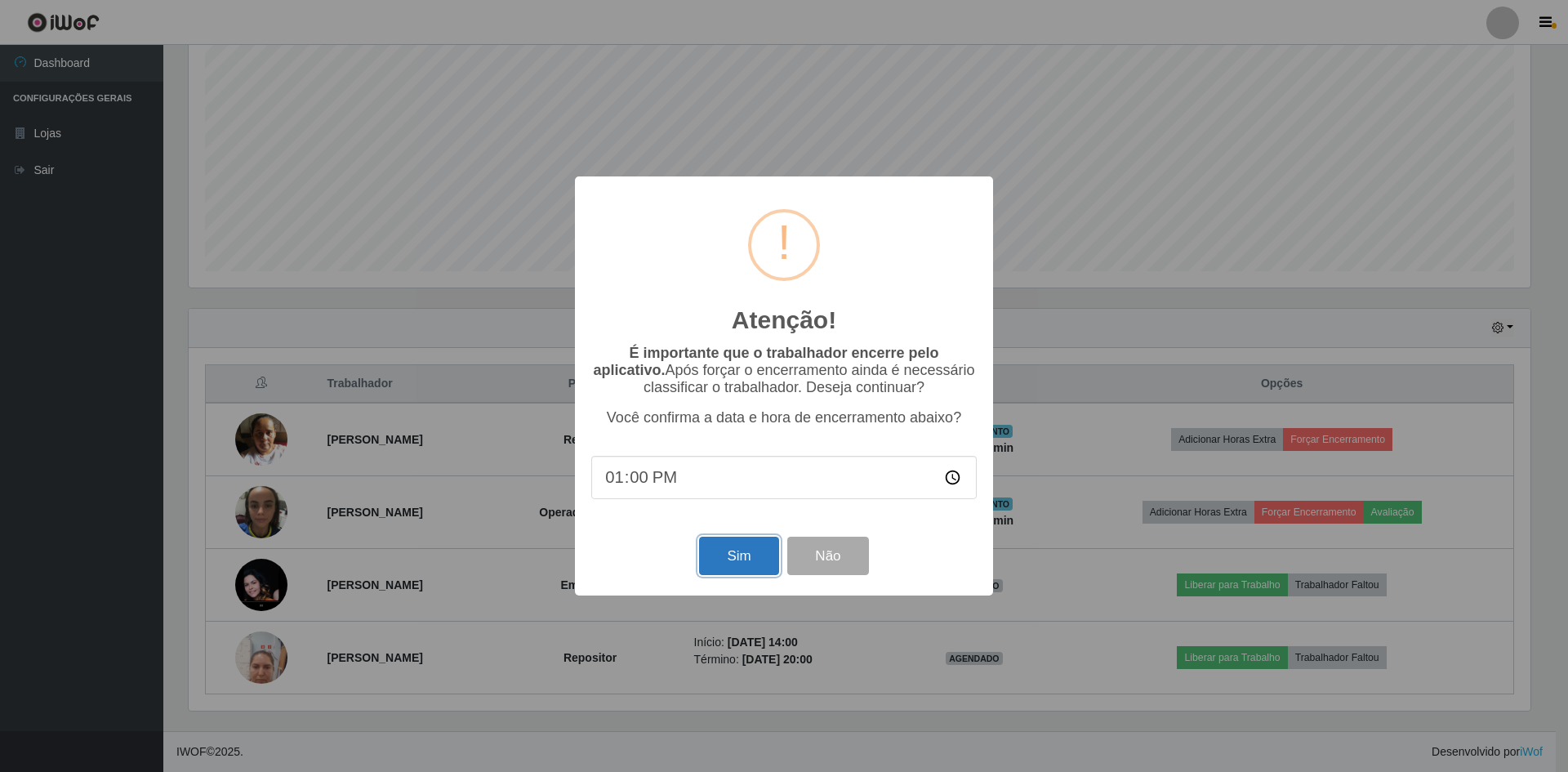
click at [723, 575] on button "Sim" at bounding box center [739, 556] width 80 height 39
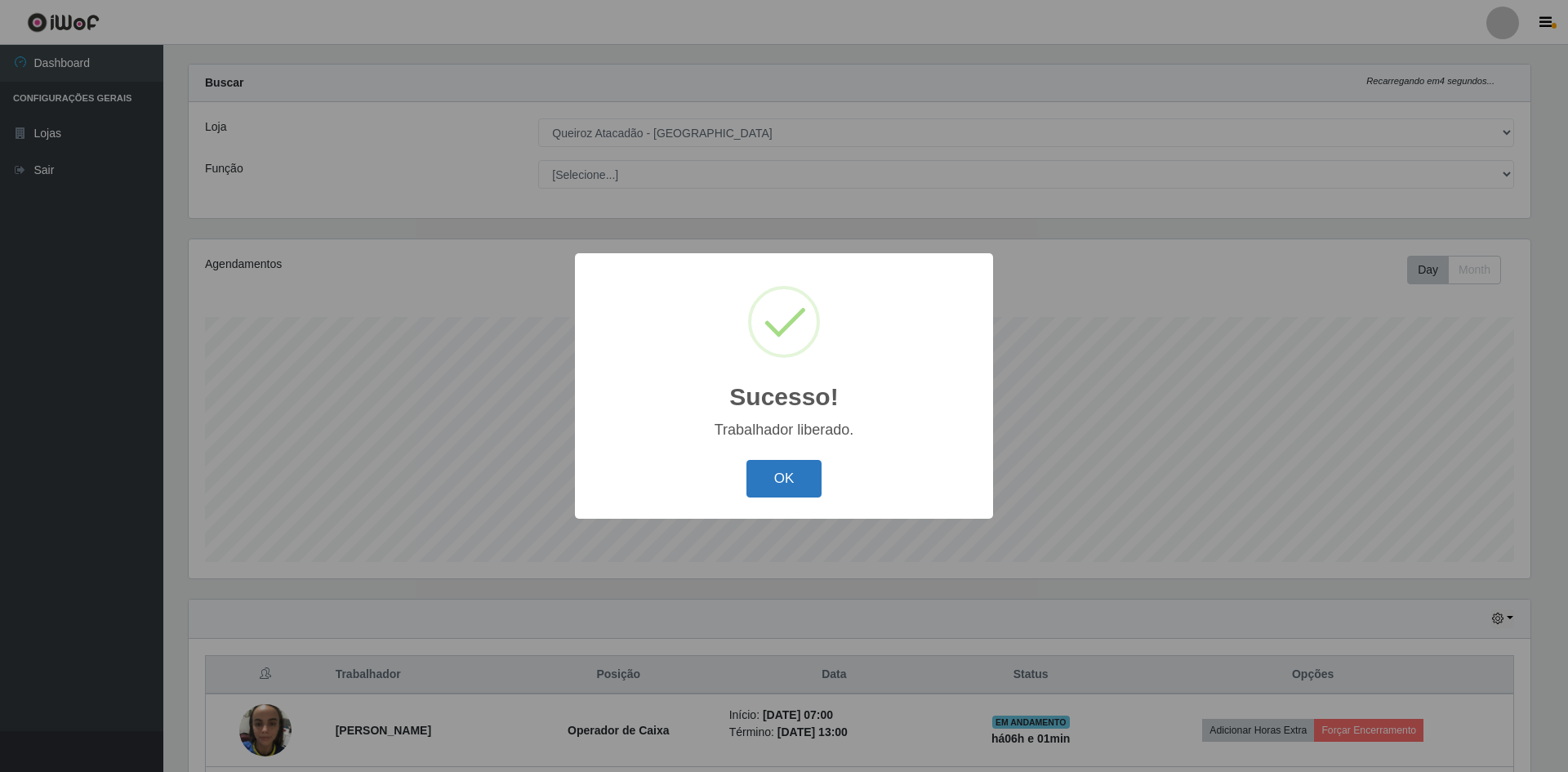
click at [763, 476] on button "OK" at bounding box center [784, 480] width 76 height 39
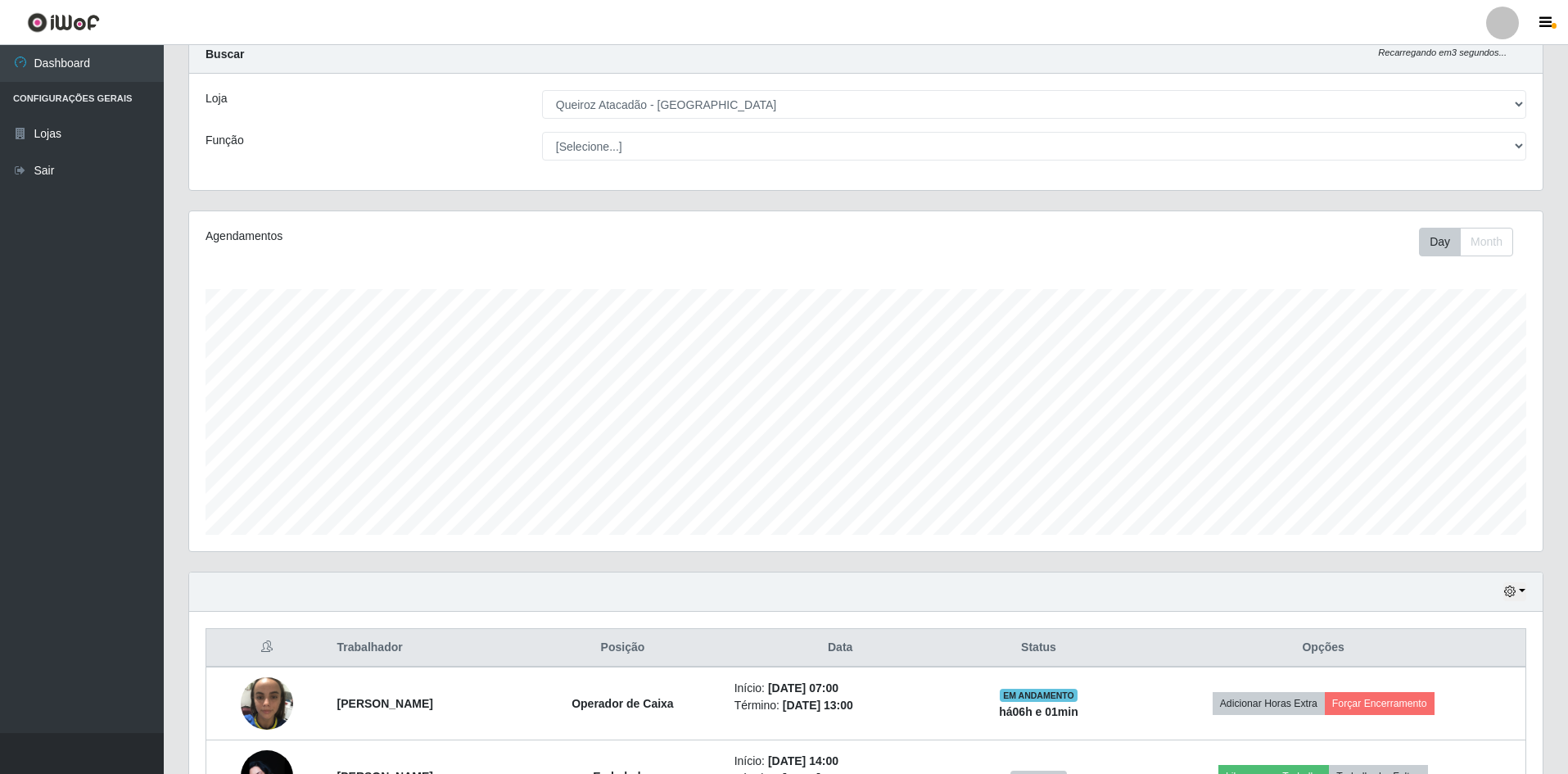
scroll to position [240, 0]
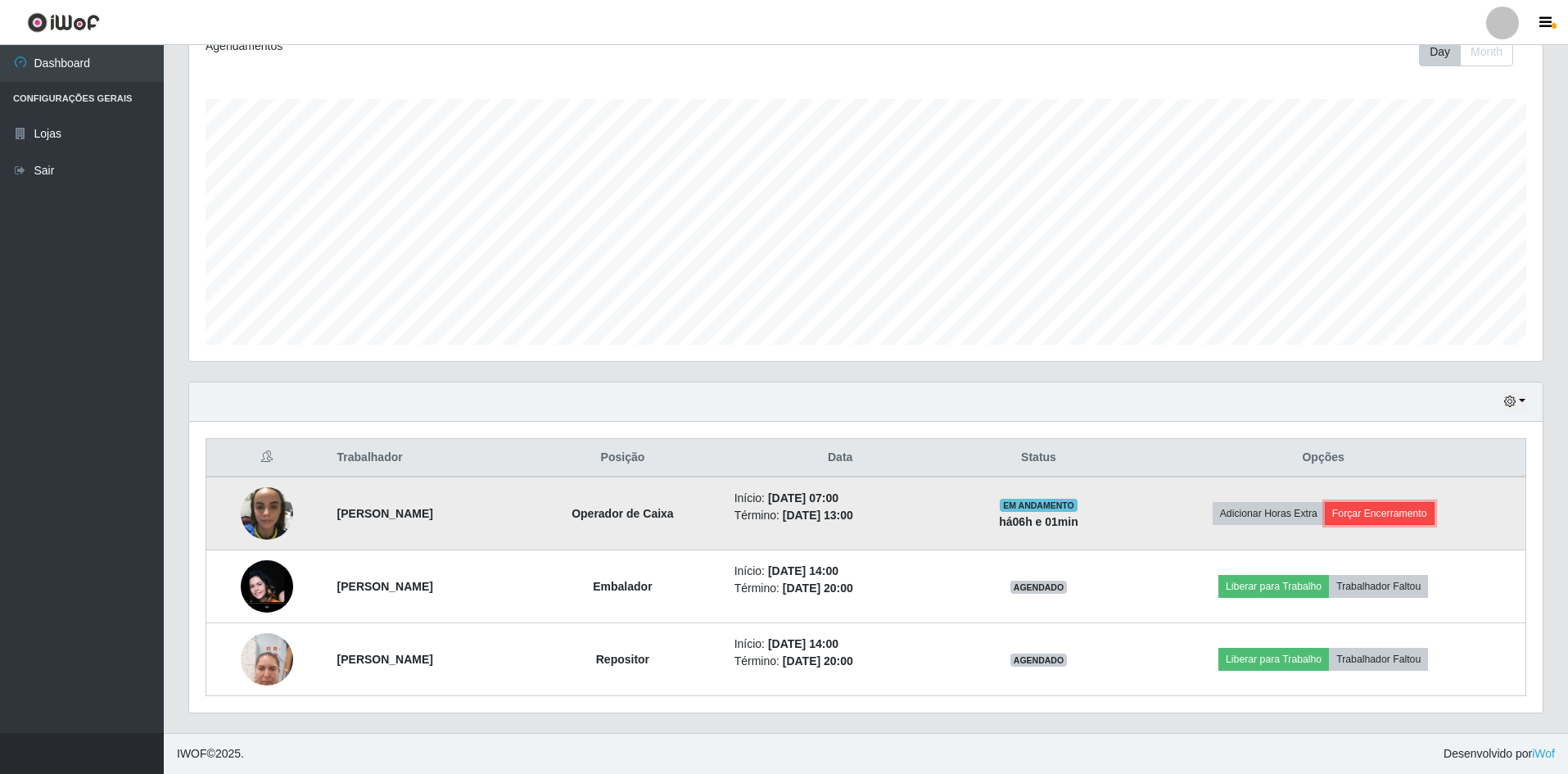
click at [1361, 504] on button "Forçar Encerramento" at bounding box center [1379, 514] width 110 height 23
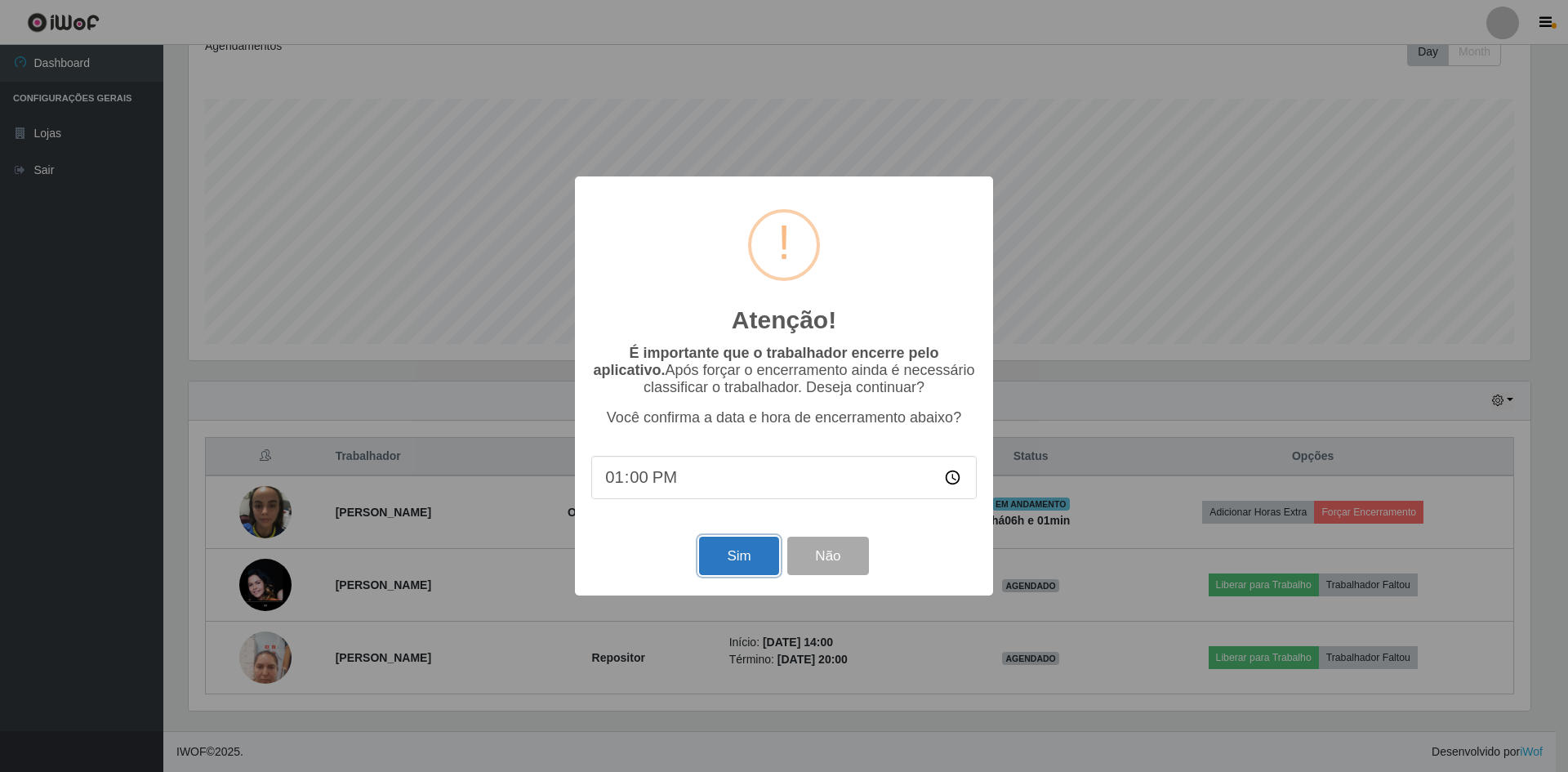
click at [728, 543] on button "Sim" at bounding box center [739, 556] width 80 height 39
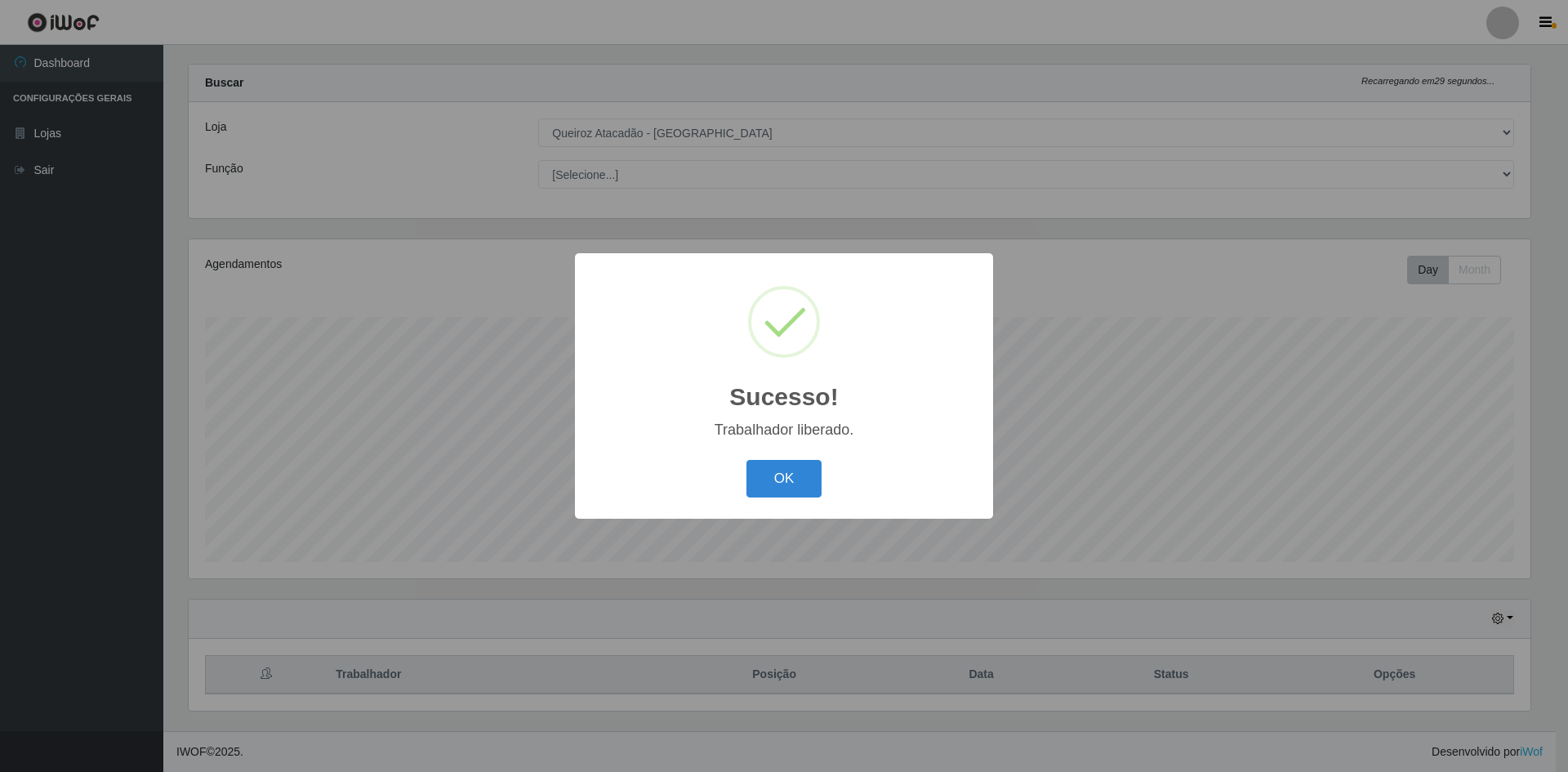
scroll to position [0, 0]
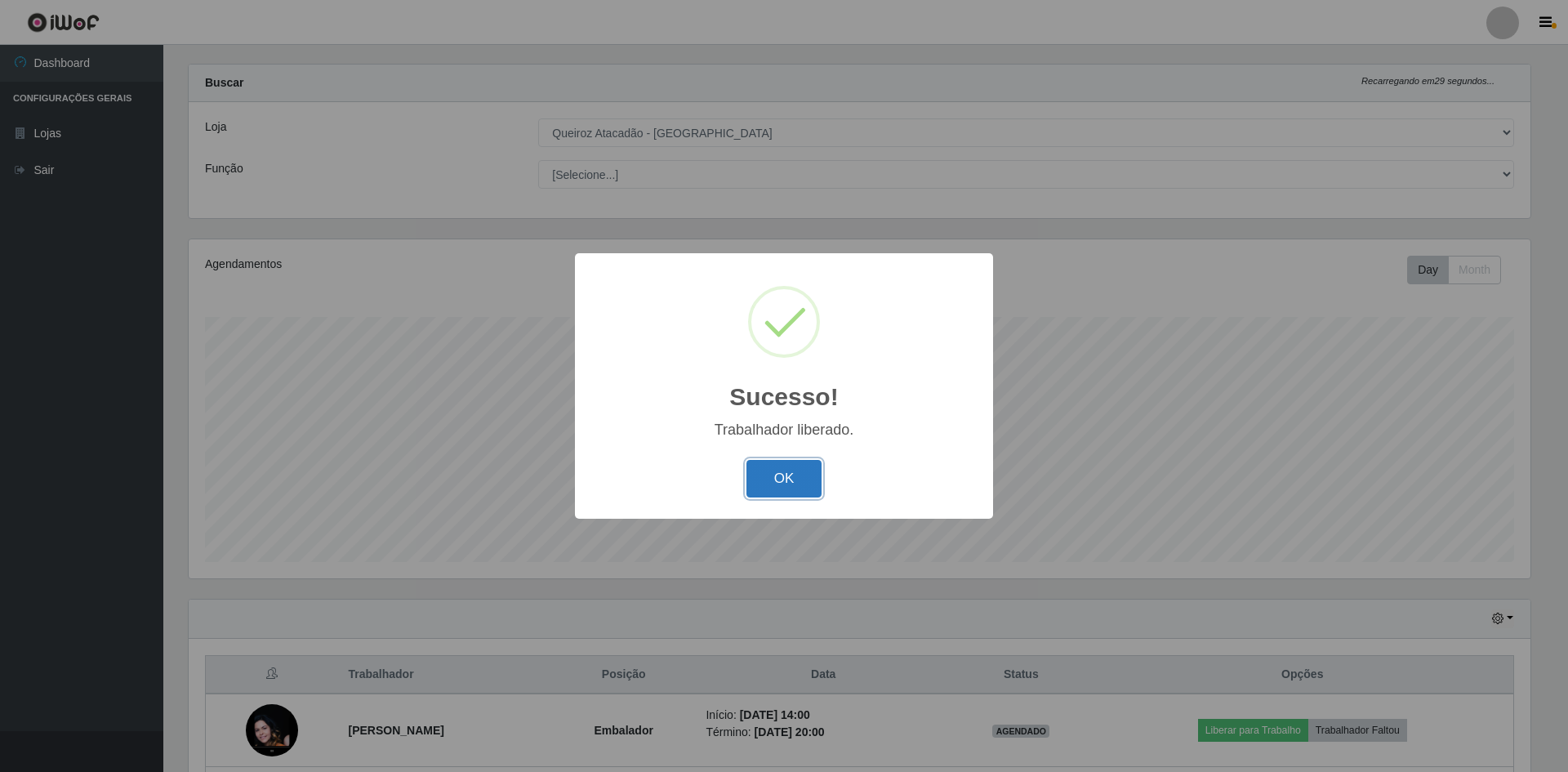
click at [776, 488] on button "OK" at bounding box center [784, 480] width 76 height 39
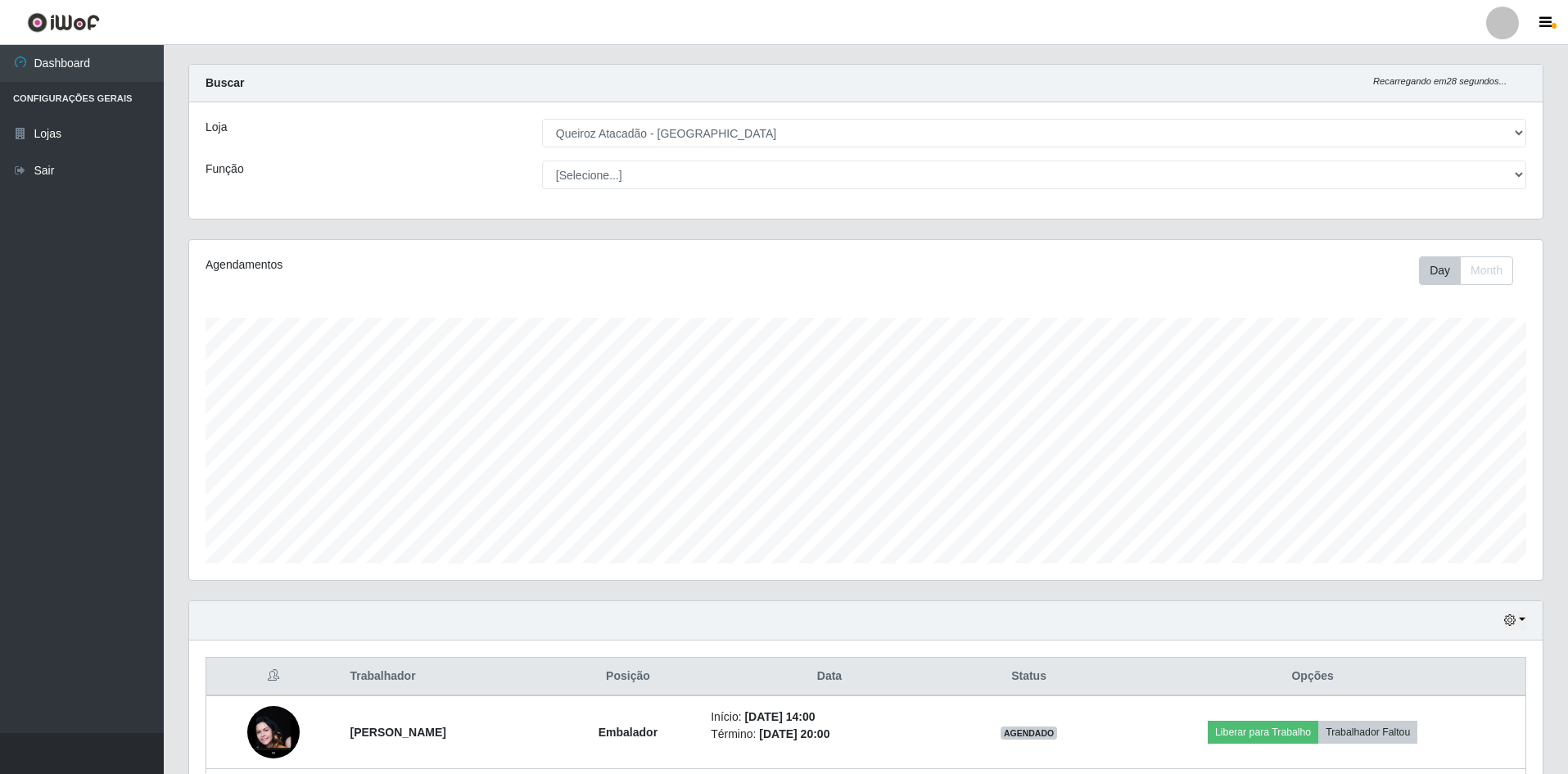
scroll to position [167, 0]
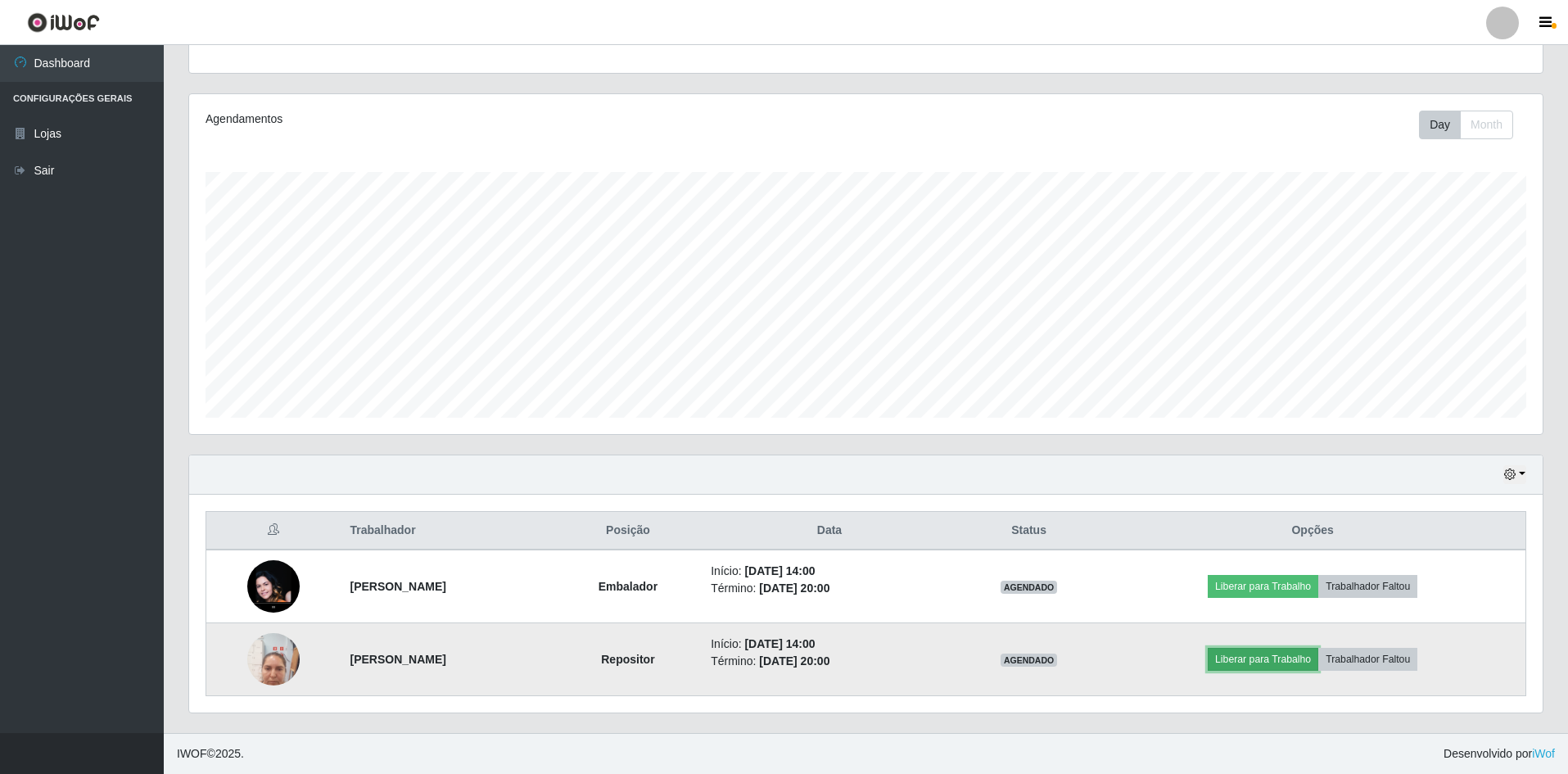
click at [1267, 668] on button "Liberar para Trabalho" at bounding box center [1263, 659] width 111 height 23
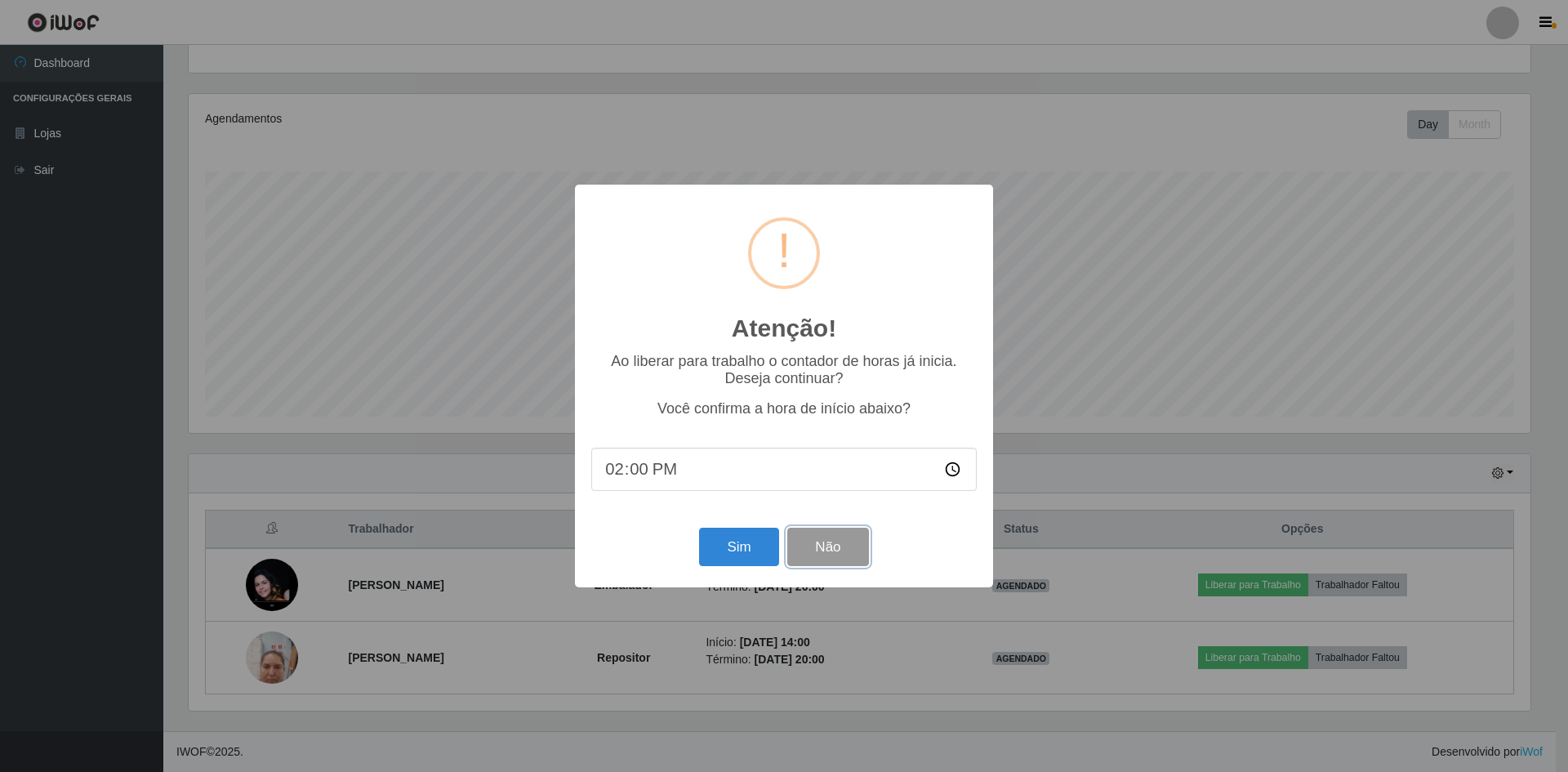
click at [834, 543] on button "Não" at bounding box center [827, 547] width 81 height 39
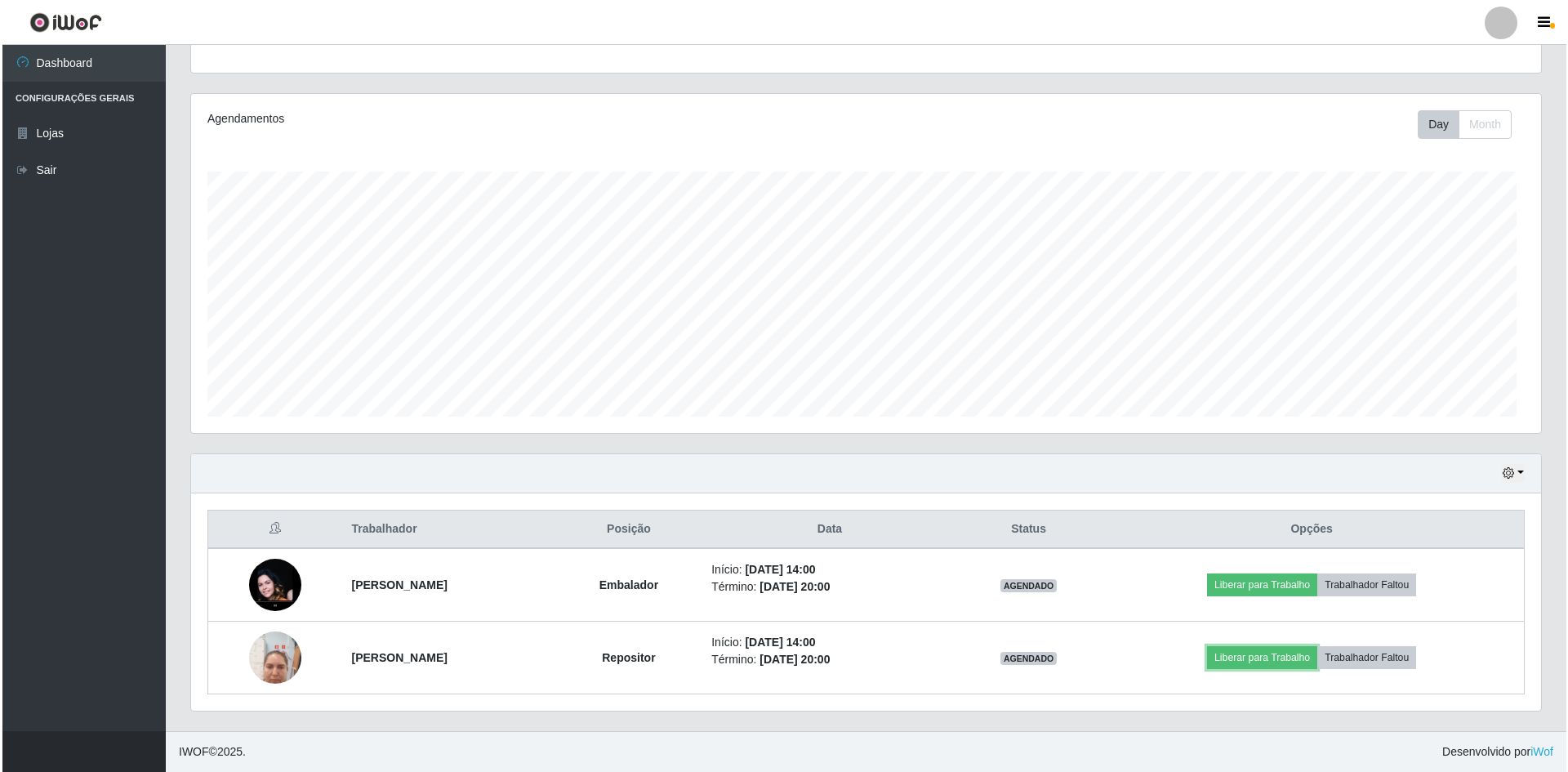
scroll to position [339, 1350]
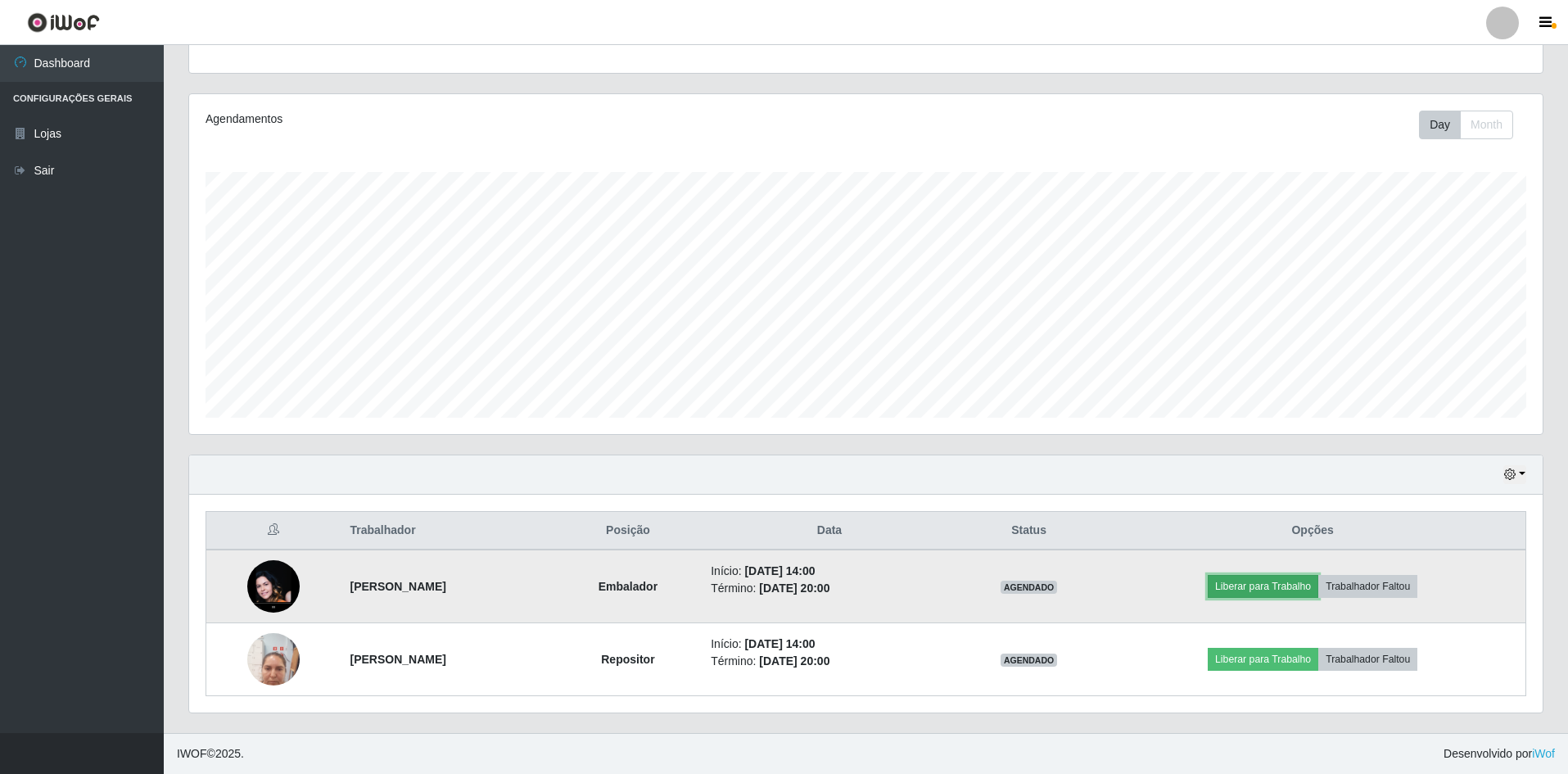
click at [1266, 580] on button "Liberar para Trabalho" at bounding box center [1263, 587] width 111 height 23
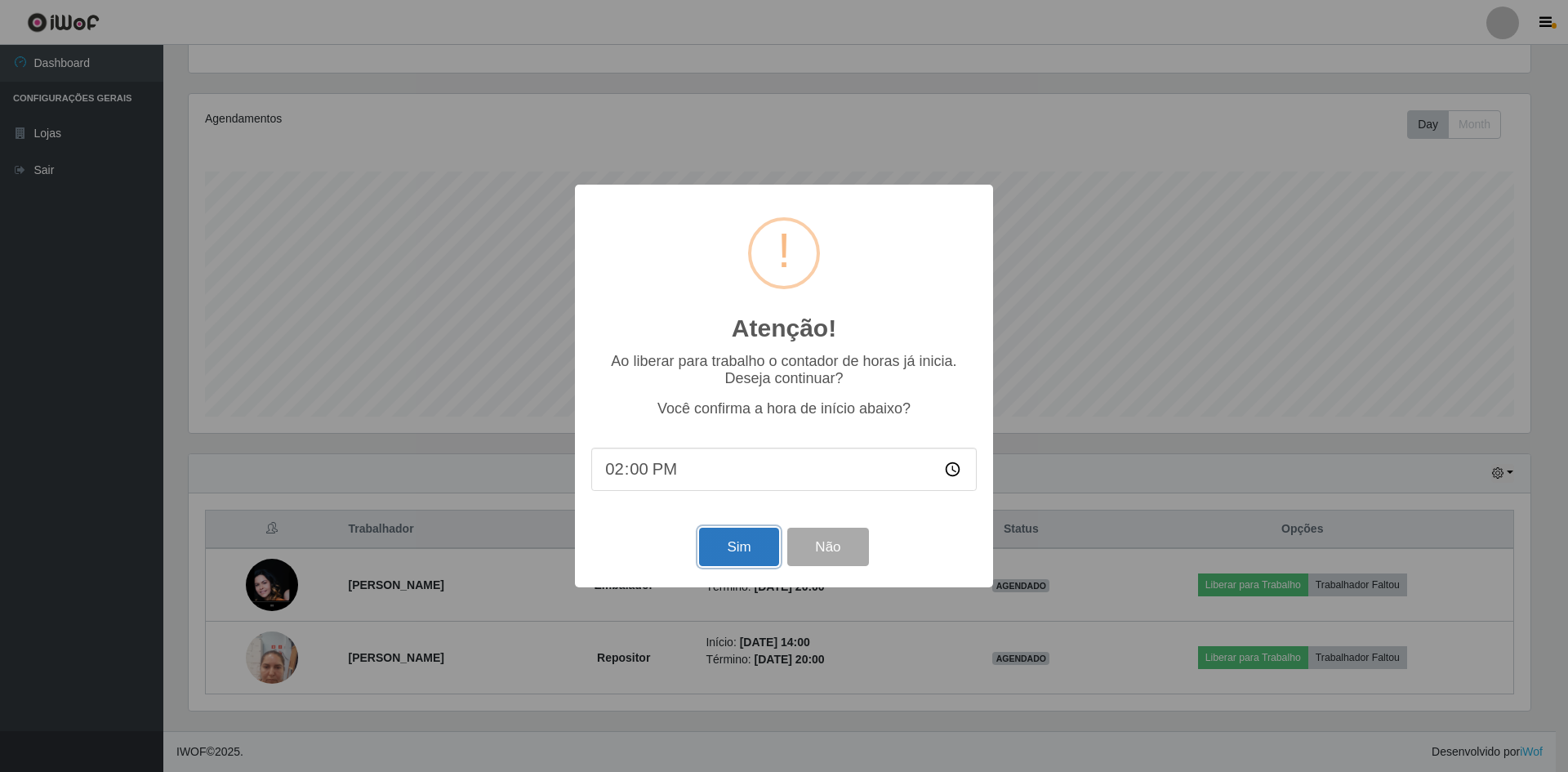
click at [717, 554] on button "Sim" at bounding box center [739, 547] width 80 height 39
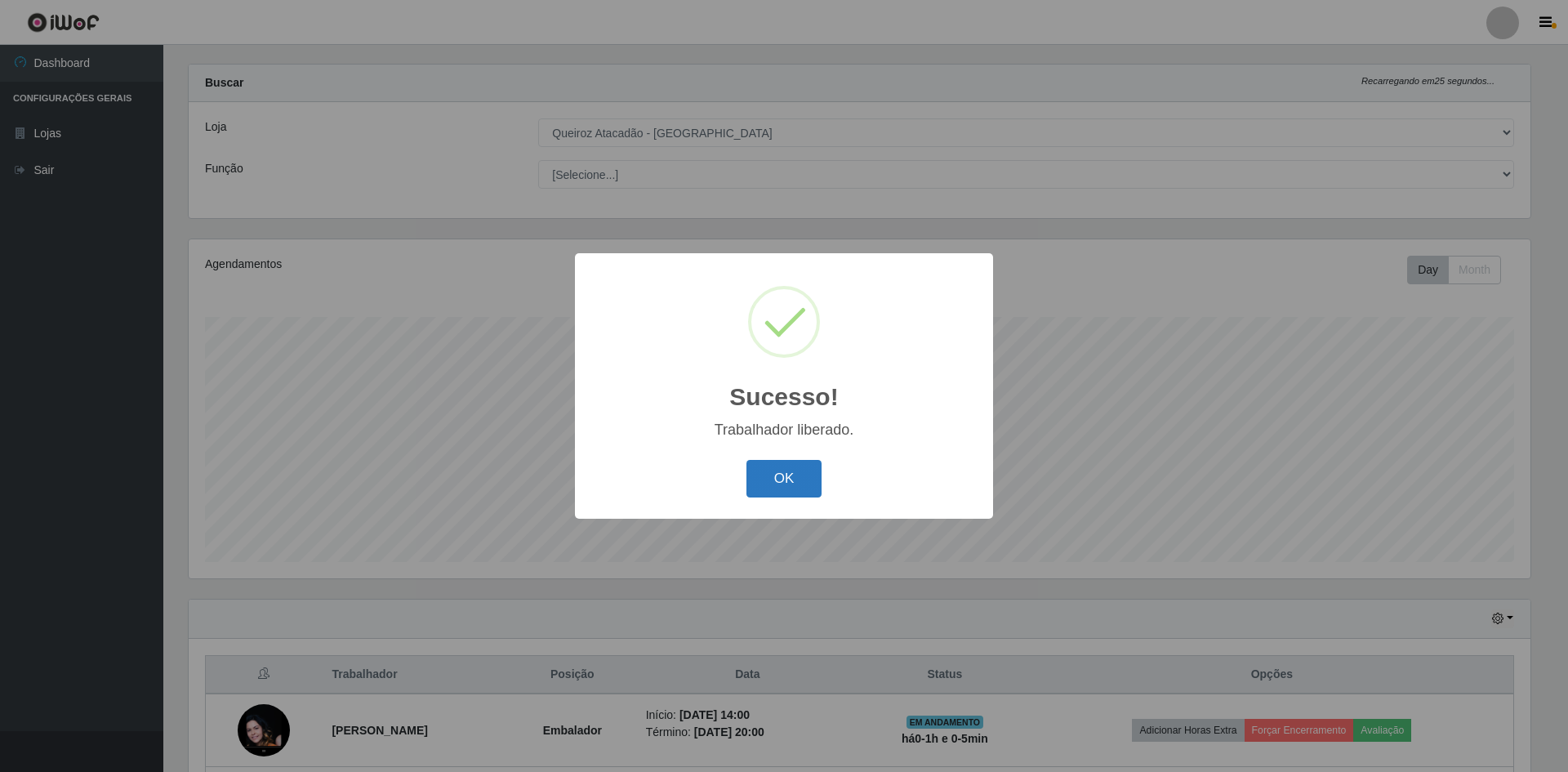
click at [775, 477] on button "OK" at bounding box center [784, 480] width 76 height 39
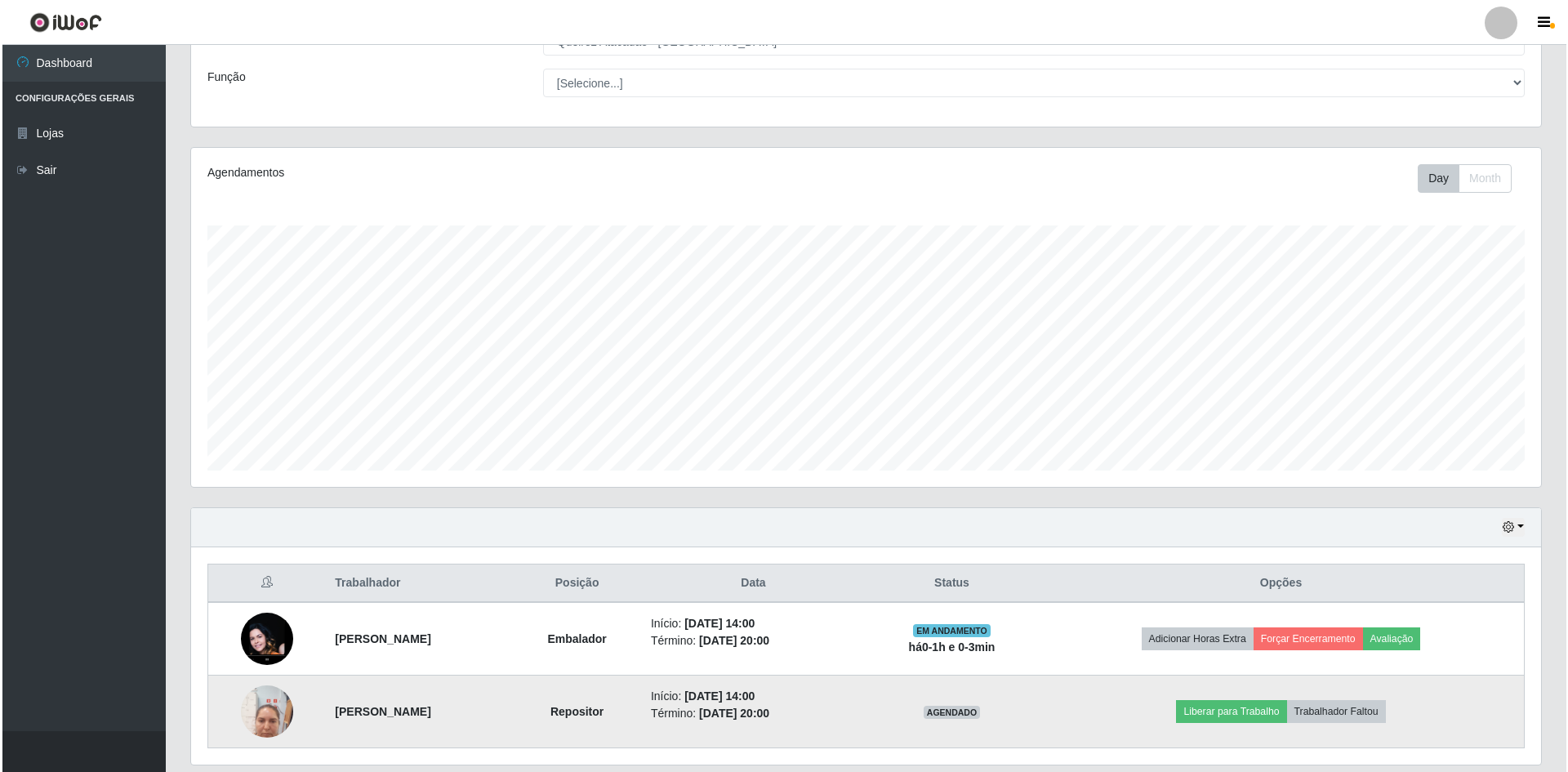
scroll to position [167, 0]
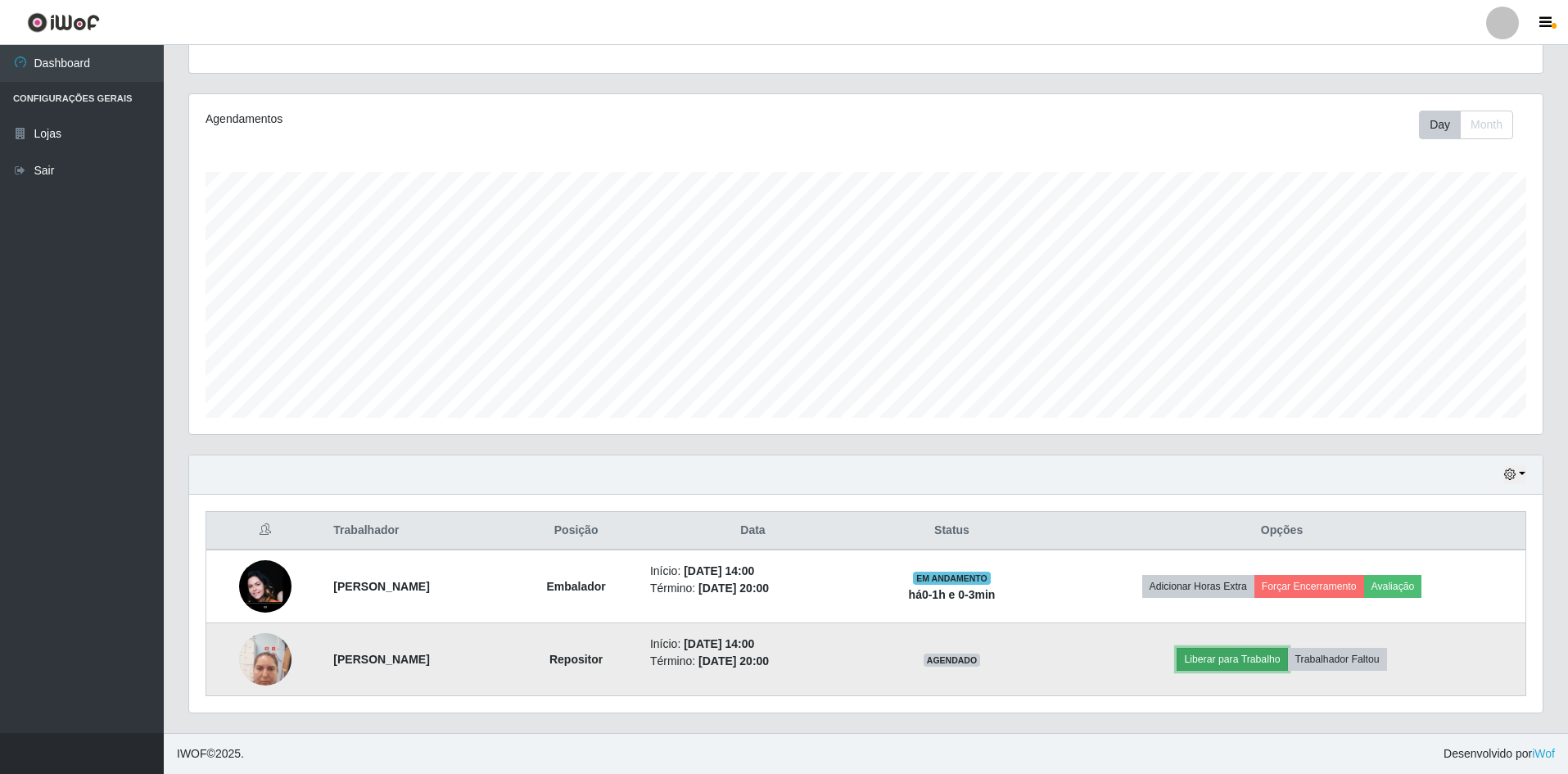
click at [1225, 662] on button "Liberar para Trabalho" at bounding box center [1232, 659] width 111 height 23
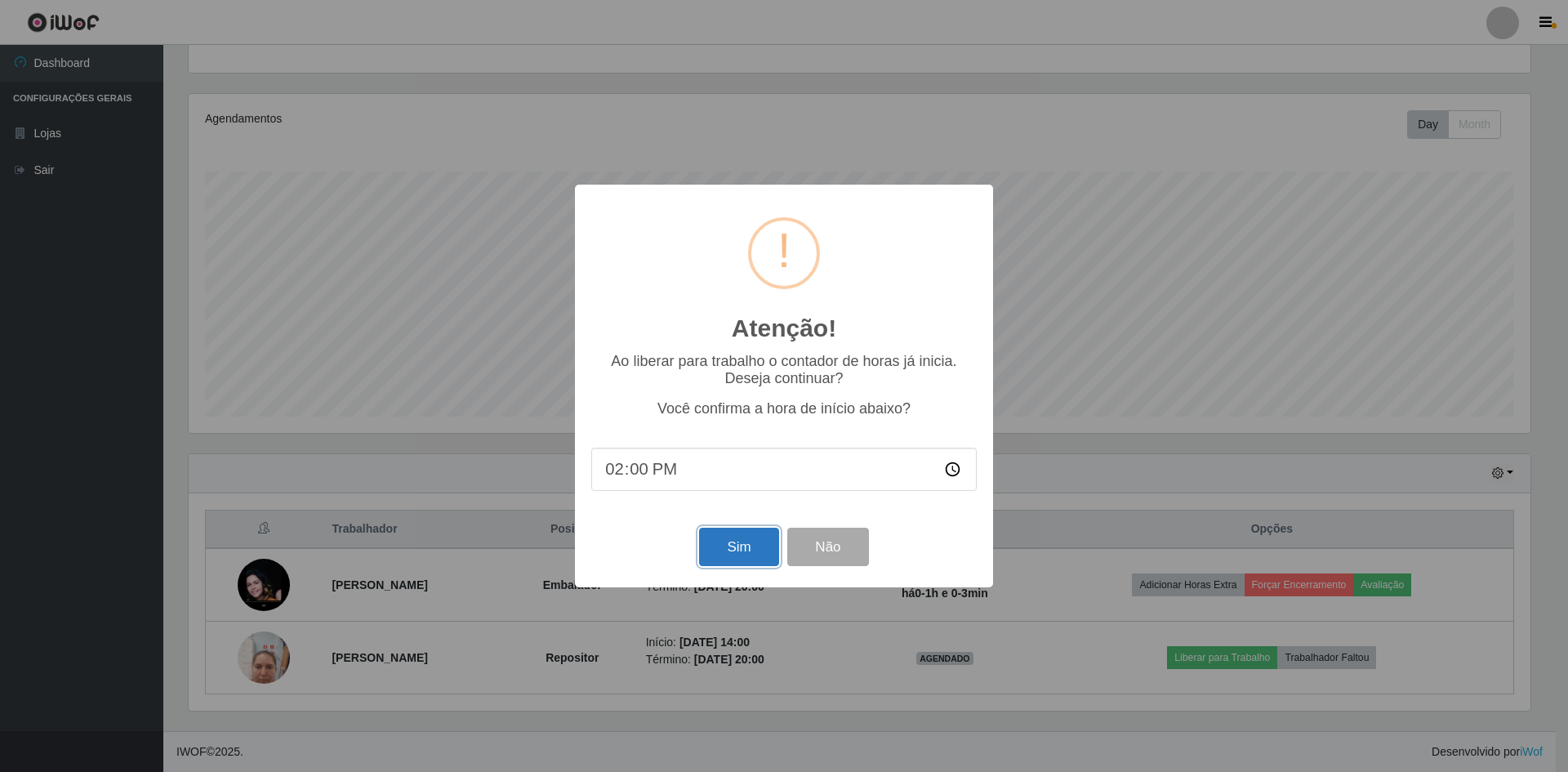
click at [727, 533] on button "Sim" at bounding box center [739, 547] width 80 height 39
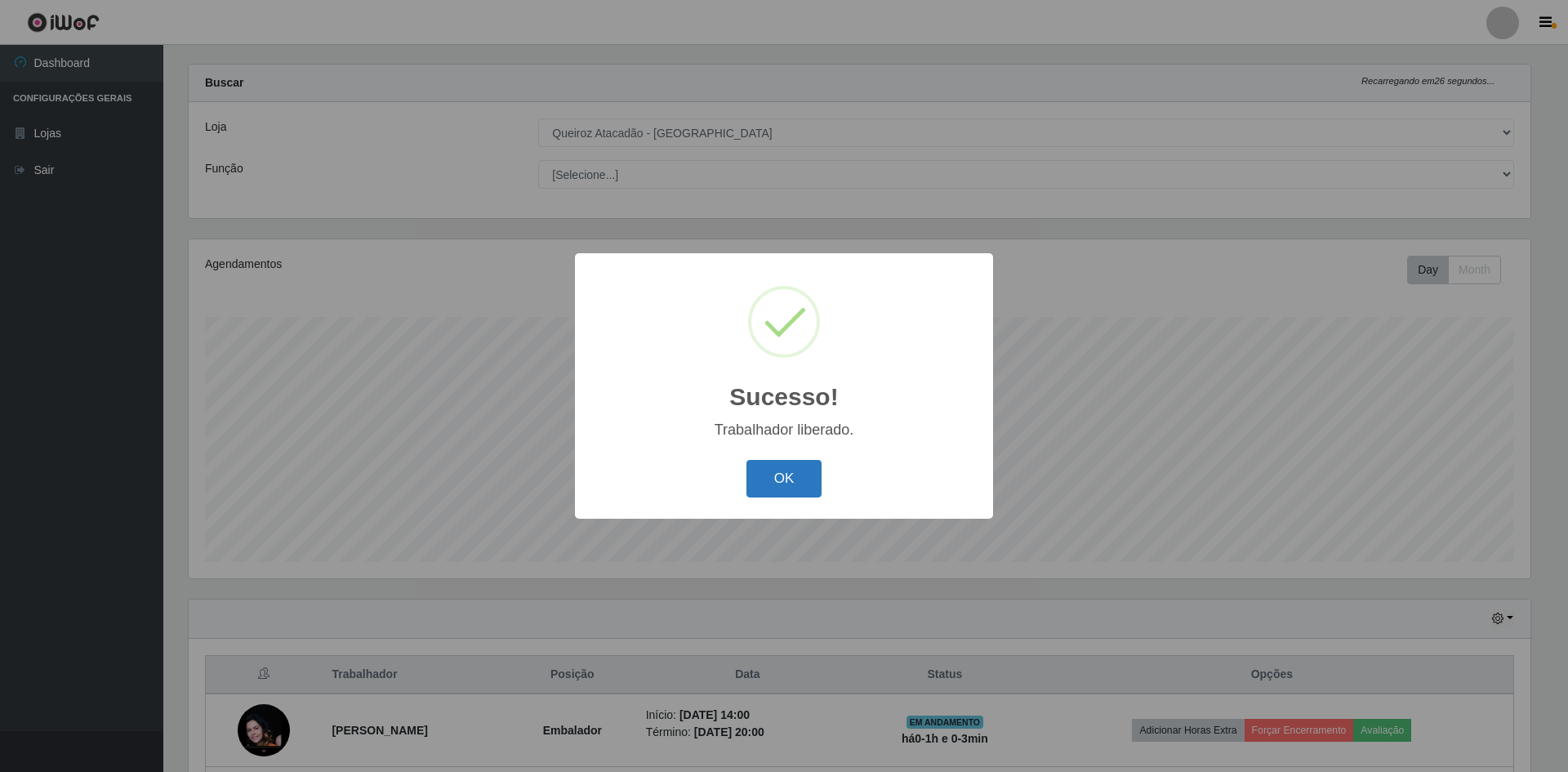
click at [763, 491] on button "OK" at bounding box center [784, 480] width 76 height 39
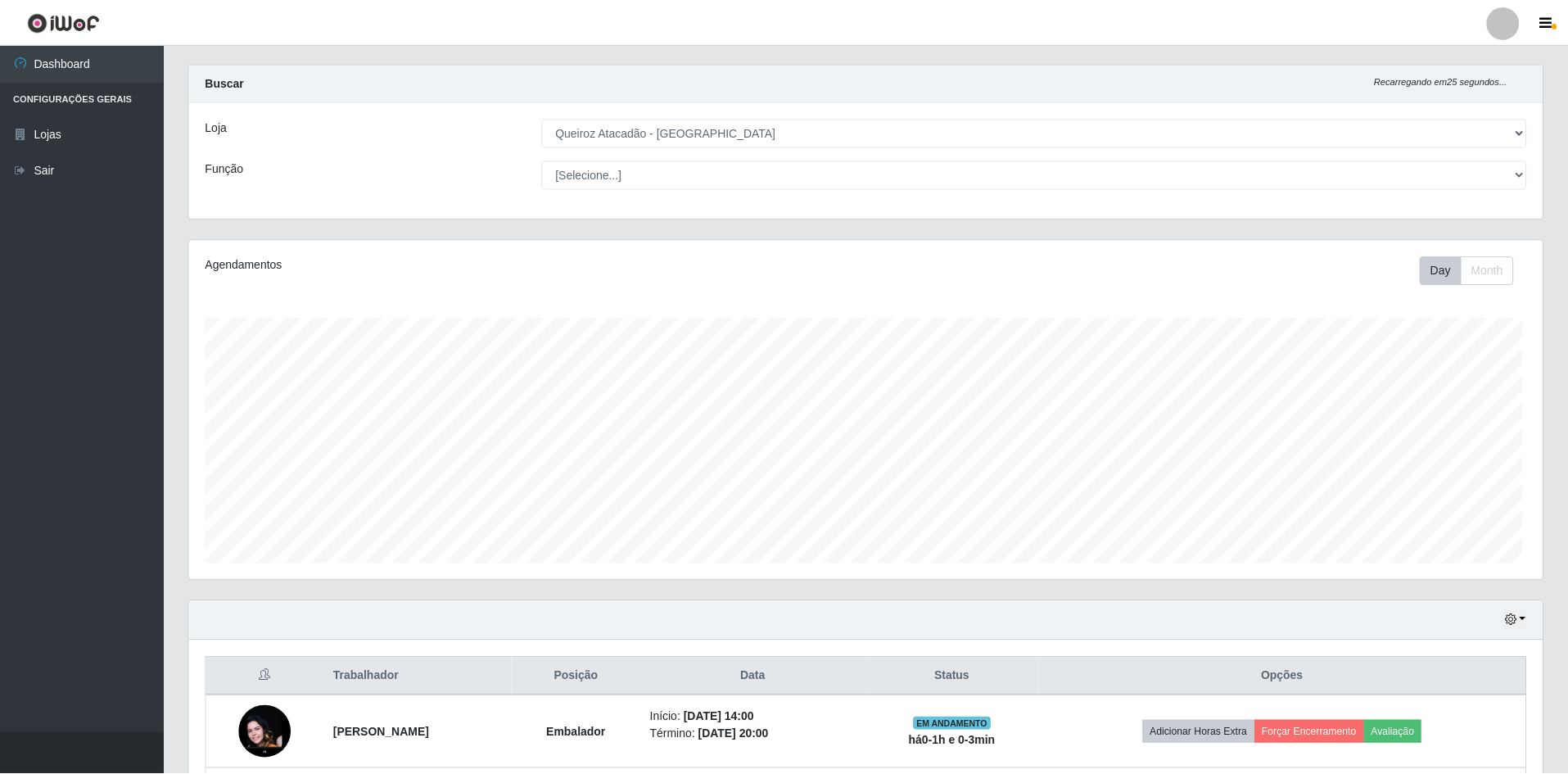
scroll to position [340, 1353]
